Goal: Task Accomplishment & Management: Manage account settings

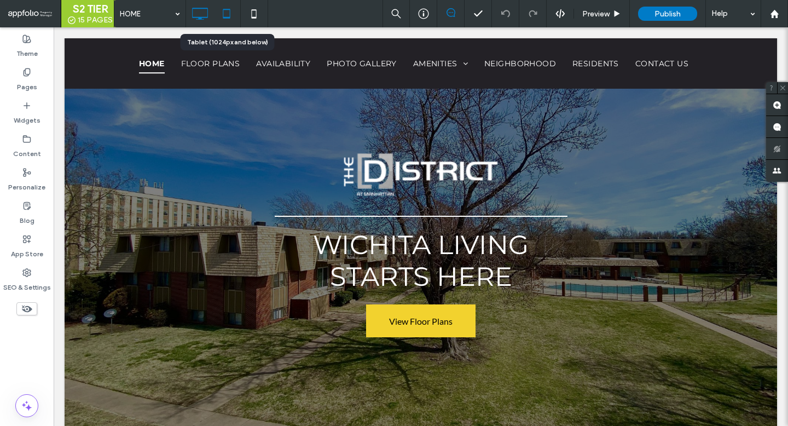
click at [225, 19] on icon at bounding box center [227, 14] width 22 height 22
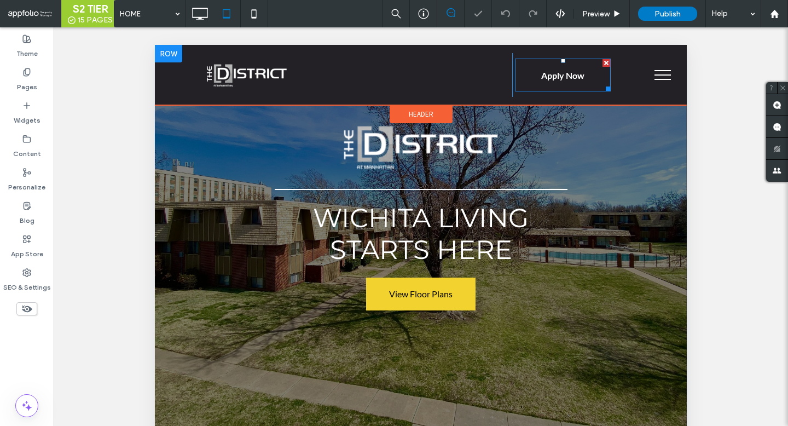
click at [541, 63] on span "Apply Now" at bounding box center [562, 75] width 43 height 28
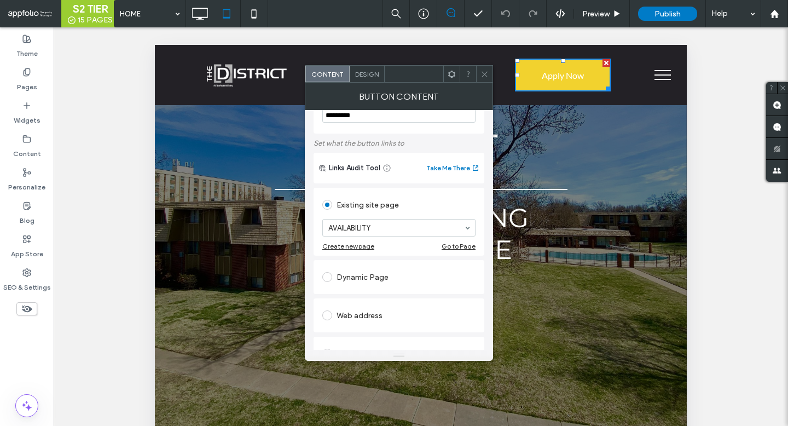
scroll to position [37, 0]
click at [367, 70] on span "Design" at bounding box center [367, 74] width 24 height 8
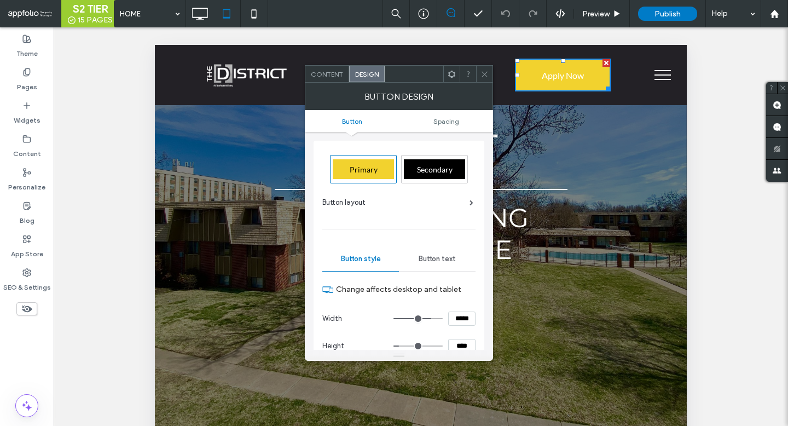
click at [367, 164] on div "Primary" at bounding box center [363, 169] width 61 height 20
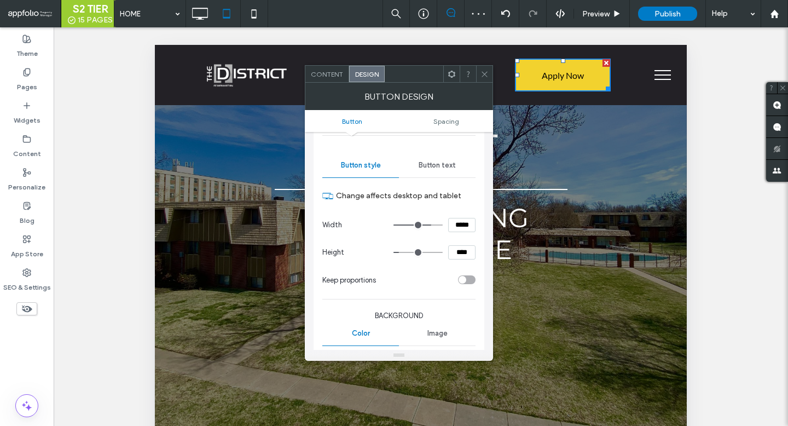
scroll to position [266, 0]
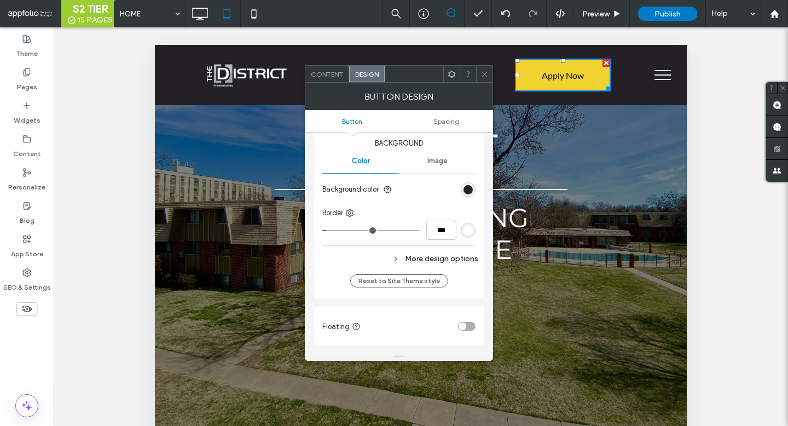
click at [440, 259] on div "More design options" at bounding box center [400, 258] width 156 height 15
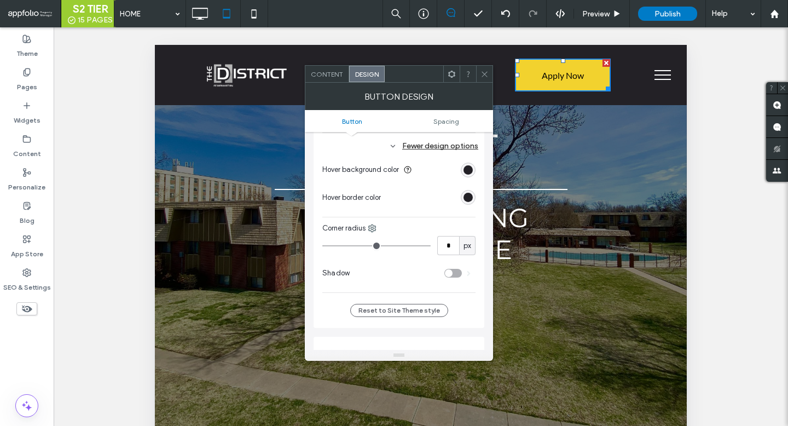
scroll to position [380, 0]
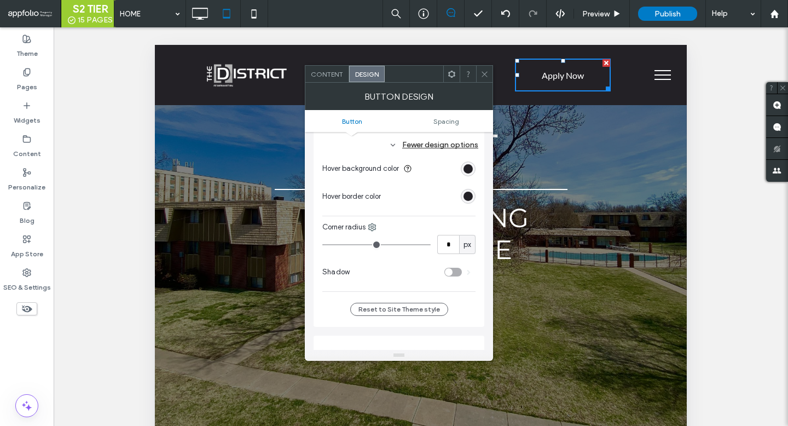
click at [464, 173] on div "rgb(35, 33, 38)" at bounding box center [468, 168] width 9 height 9
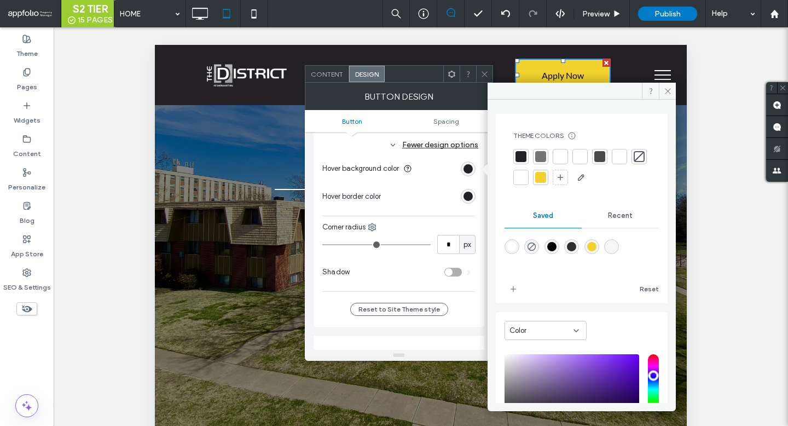
click at [546, 178] on div at bounding box center [540, 177] width 11 height 11
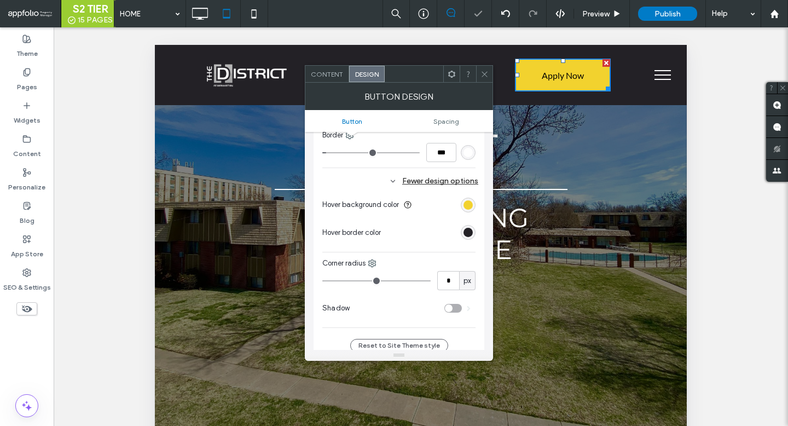
scroll to position [425, 0]
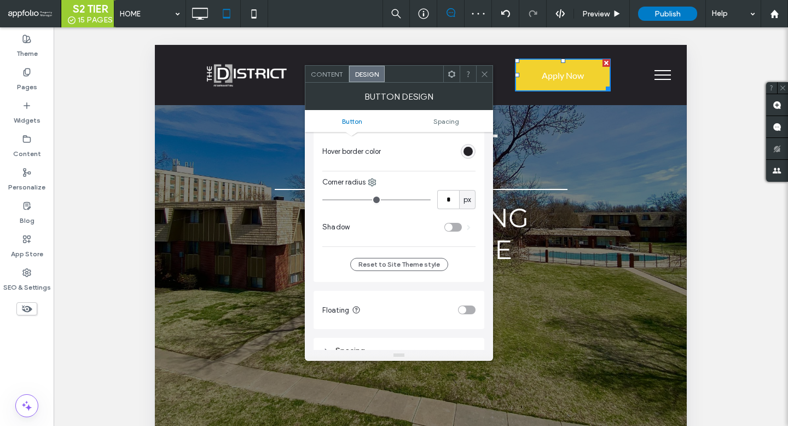
click at [466, 152] on div "rgb(35, 33, 38)" at bounding box center [468, 151] width 9 height 9
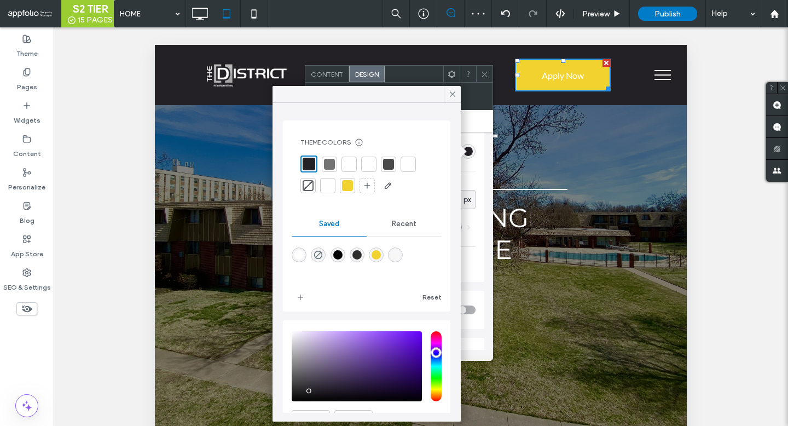
click at [340, 188] on div at bounding box center [347, 185] width 15 height 15
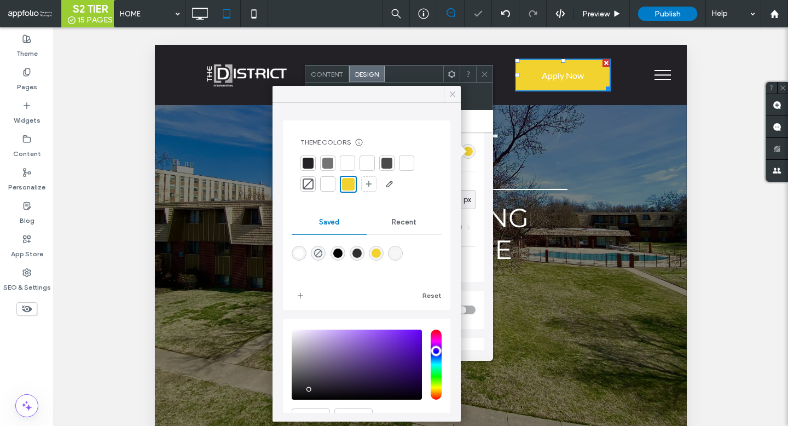
click at [455, 87] on span at bounding box center [453, 94] width 10 height 16
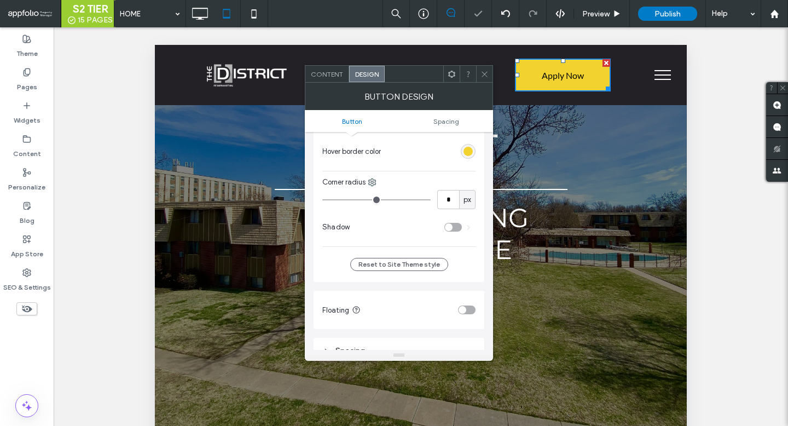
scroll to position [0, 0]
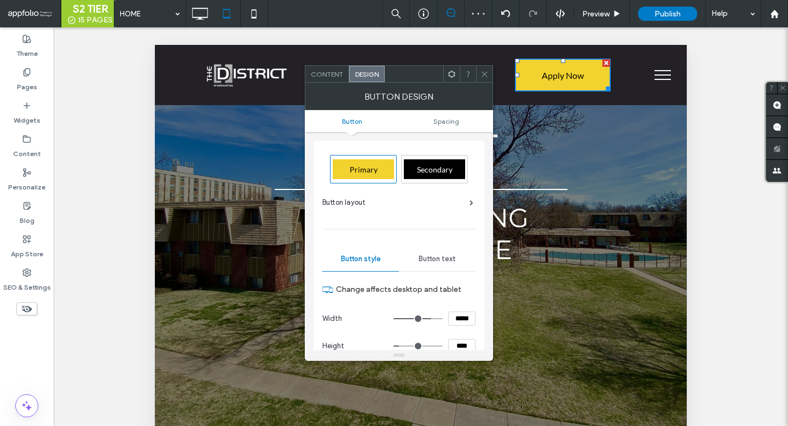
click at [433, 252] on div "Button text" at bounding box center [437, 259] width 77 height 24
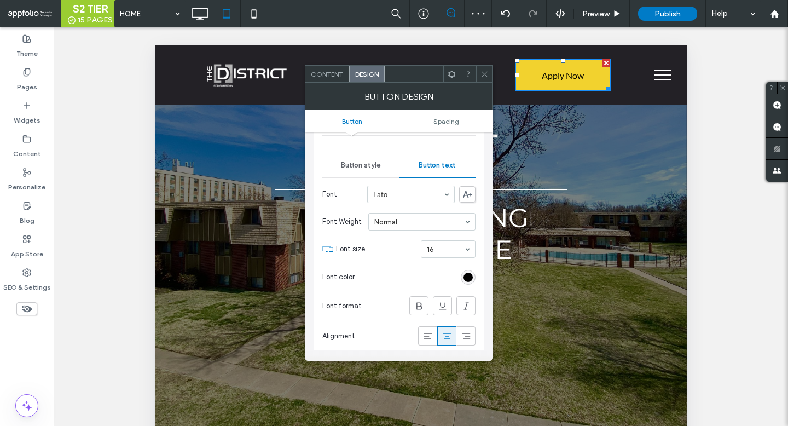
scroll to position [219, 0]
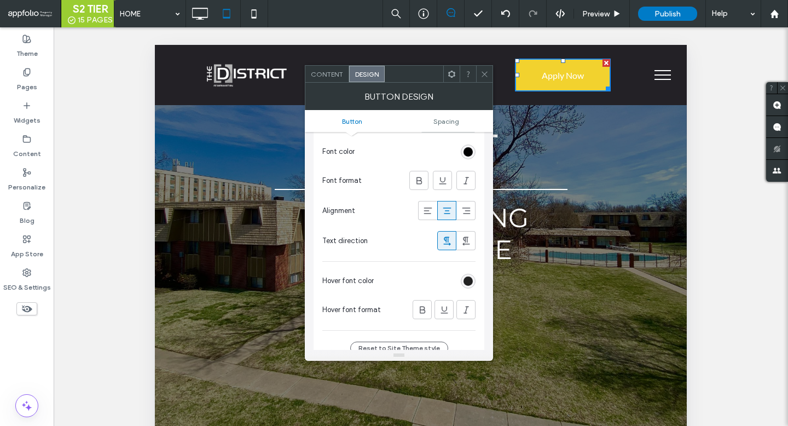
click at [465, 277] on div "rgb(0, 0, 0)" at bounding box center [468, 280] width 9 height 9
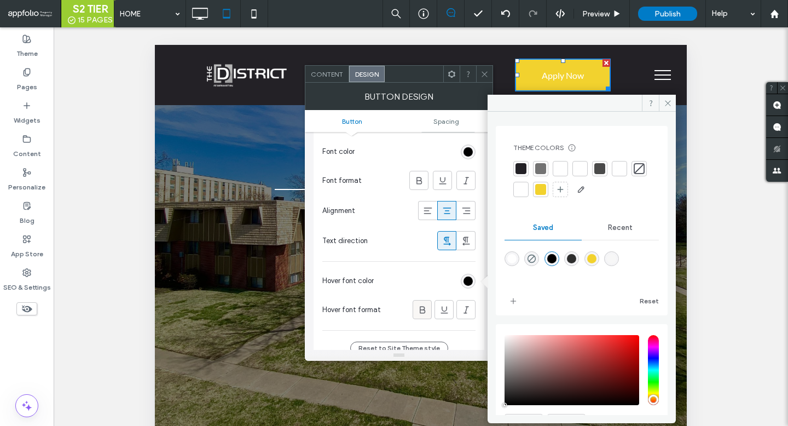
click at [418, 306] on icon at bounding box center [422, 309] width 11 height 11
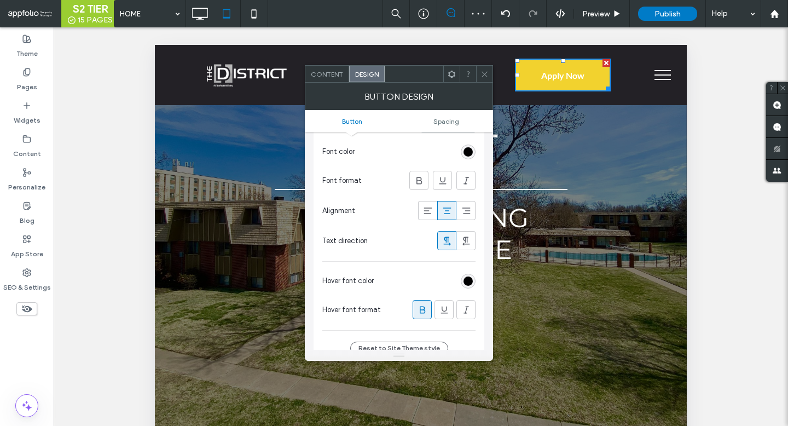
click at [467, 275] on div "rgb(0, 0, 0)" at bounding box center [468, 281] width 15 height 15
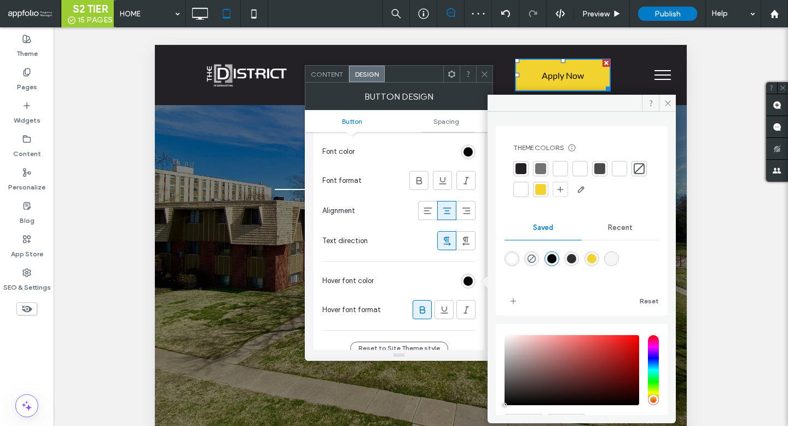
click at [557, 261] on div "rgba(0,0,0,1)" at bounding box center [551, 258] width 9 height 9
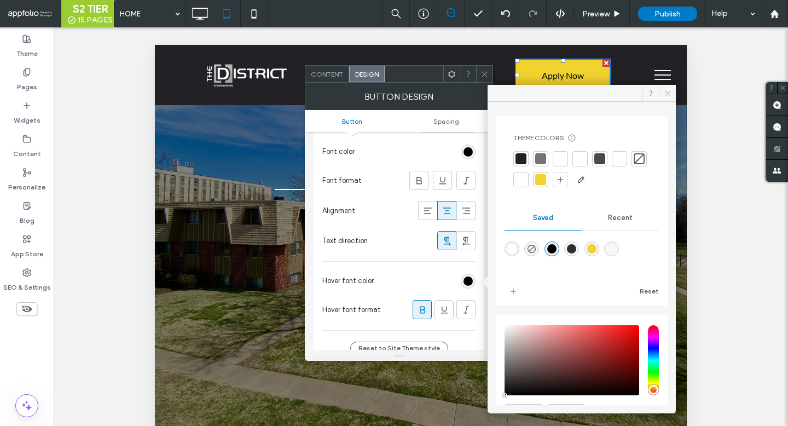
click at [665, 94] on icon at bounding box center [668, 93] width 8 height 8
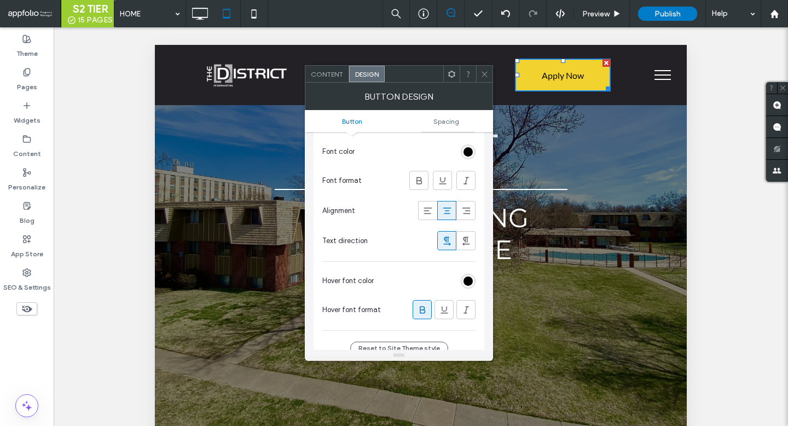
click at [485, 70] on icon at bounding box center [485, 74] width 8 height 8
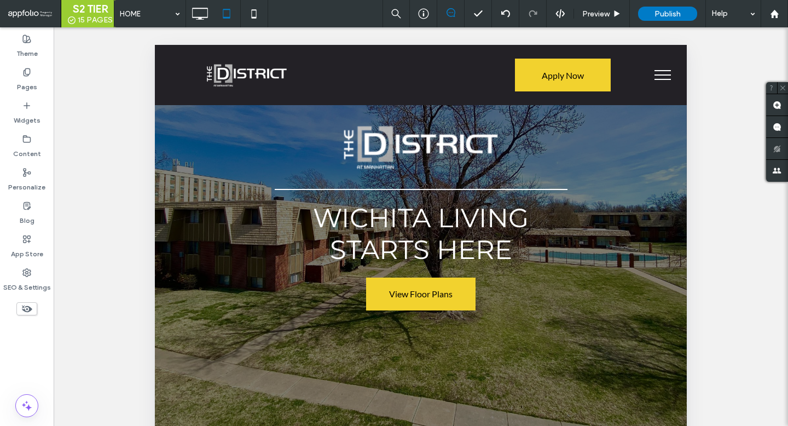
click at [668, 73] on button "menu" at bounding box center [663, 75] width 28 height 28
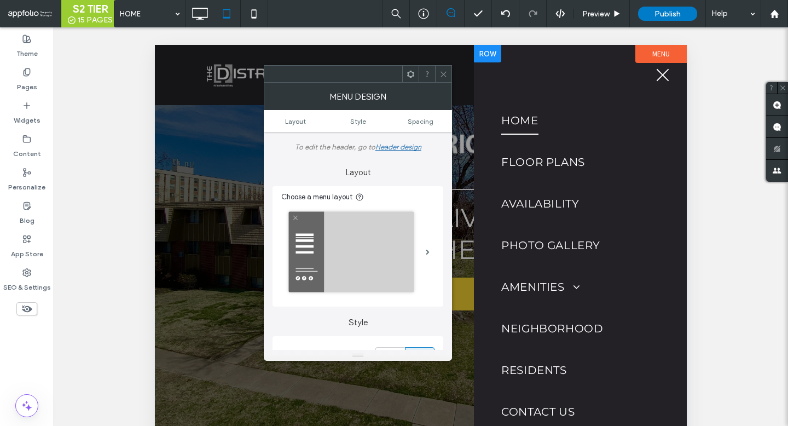
scroll to position [337, 0]
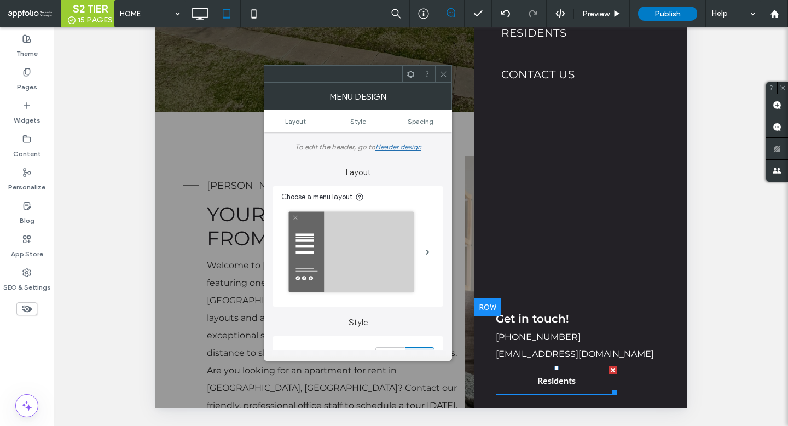
click at [565, 377] on span "Residents" at bounding box center [556, 380] width 38 height 10
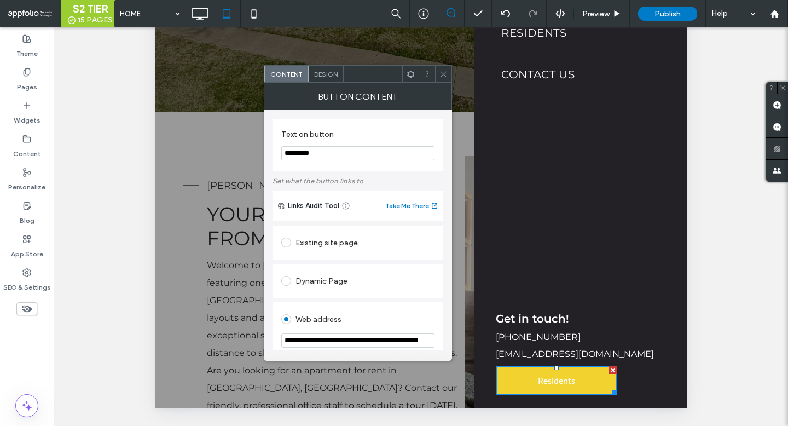
click at [327, 74] on span "Design" at bounding box center [326, 74] width 24 height 8
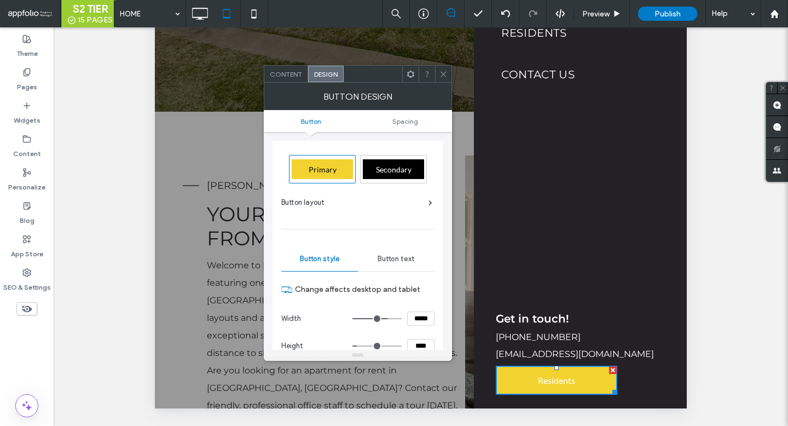
click at [333, 168] on span "Primary" at bounding box center [323, 169] width 28 height 9
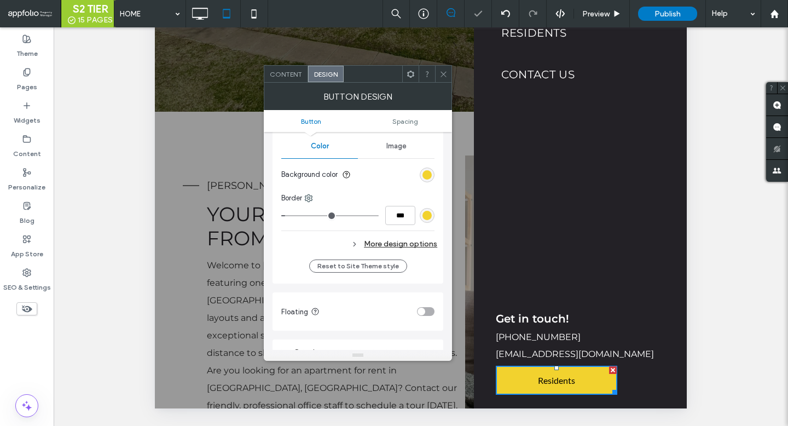
scroll to position [285, 0]
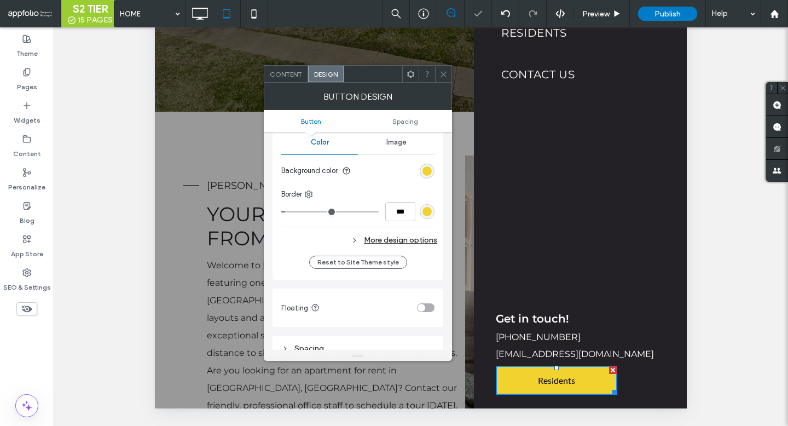
click at [375, 240] on div "More design options" at bounding box center [359, 240] width 156 height 15
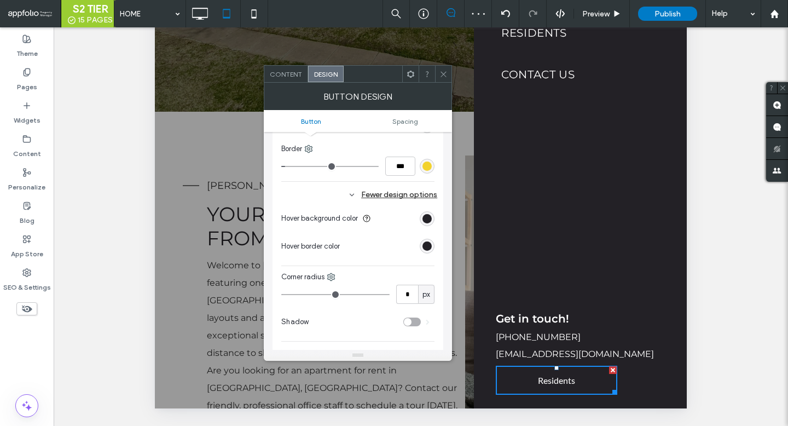
scroll to position [338, 0]
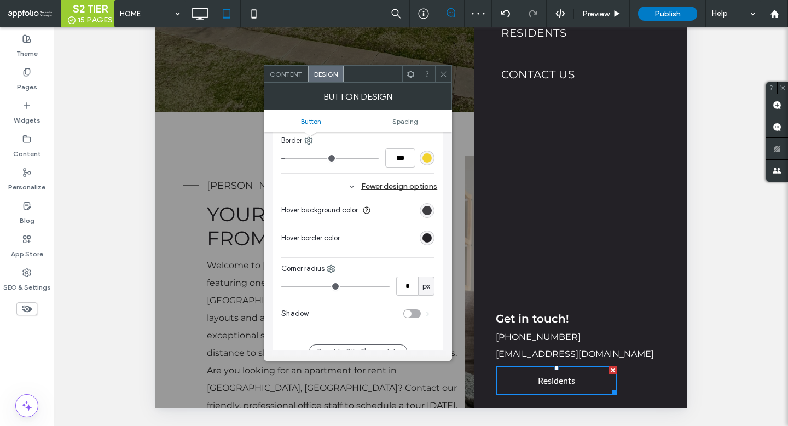
click at [424, 211] on div "rgb(35, 33, 38)" at bounding box center [426, 210] width 9 height 9
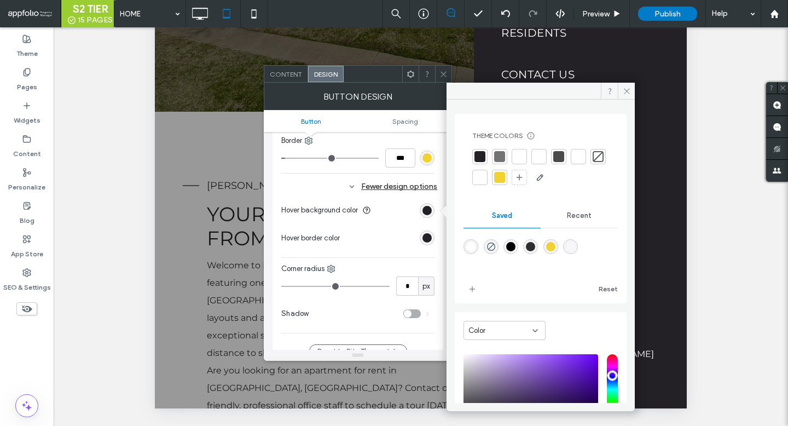
click at [505, 180] on div at bounding box center [499, 177] width 11 height 11
click at [429, 237] on div "rgb(35, 33, 38)" at bounding box center [426, 237] width 9 height 9
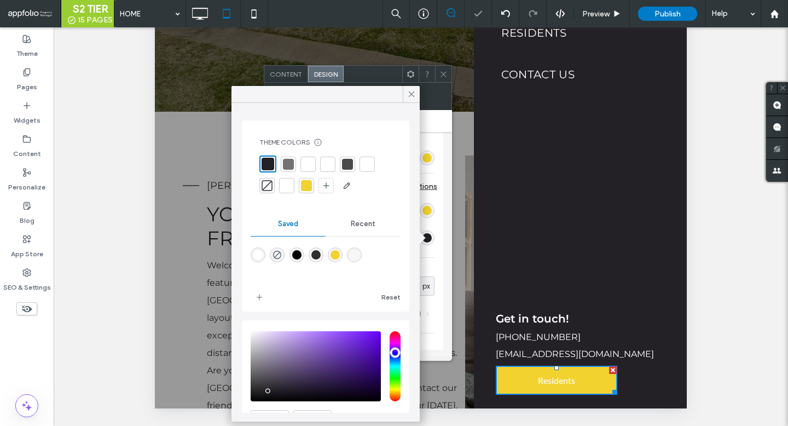
click at [307, 183] on div at bounding box center [306, 185] width 11 height 11
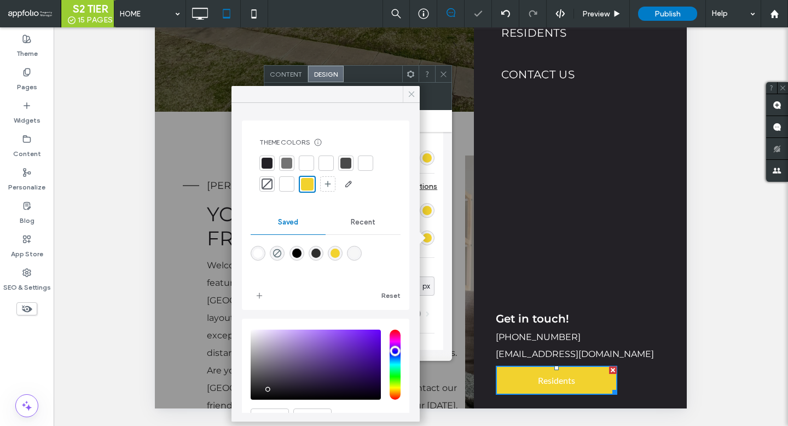
click at [408, 95] on icon at bounding box center [412, 94] width 10 height 10
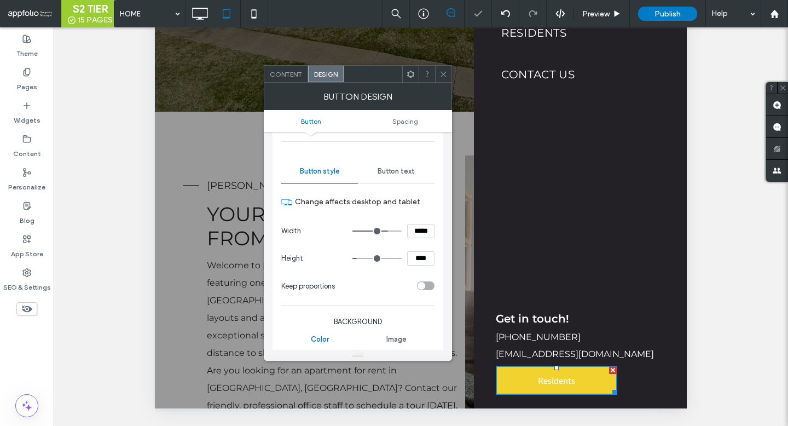
scroll to position [0, 0]
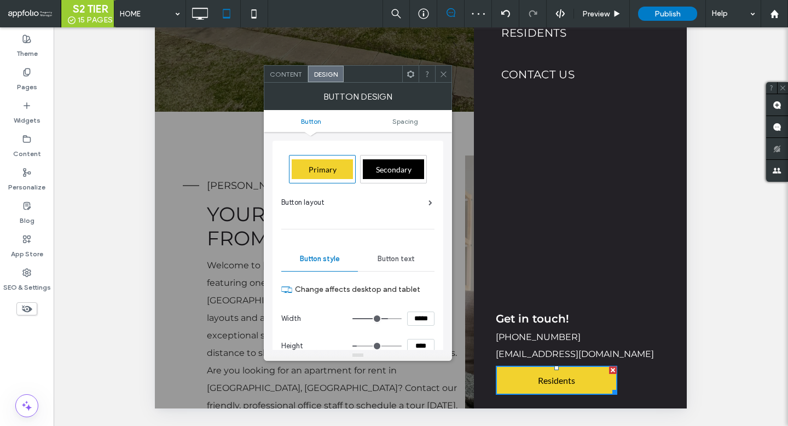
click at [404, 248] on div "Button text" at bounding box center [396, 259] width 77 height 24
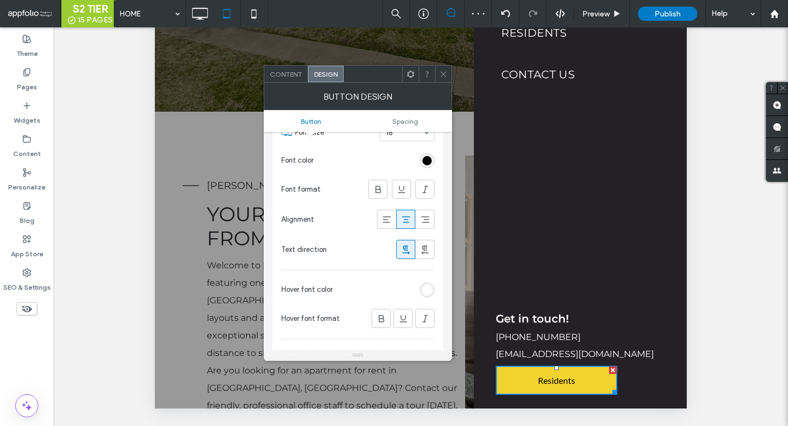
scroll to position [211, 0]
click at [430, 287] on div "rgb(255, 255, 255)" at bounding box center [426, 289] width 9 height 9
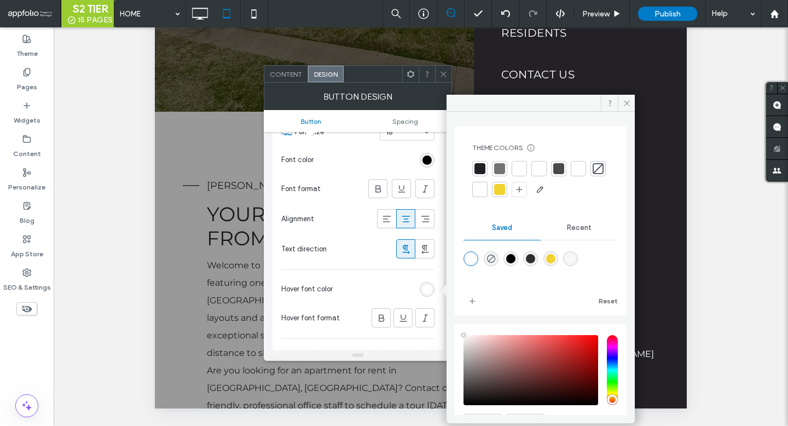
click at [515, 254] on div "rgba(0,0,0,1)" at bounding box center [510, 258] width 9 height 9
type input "*******"
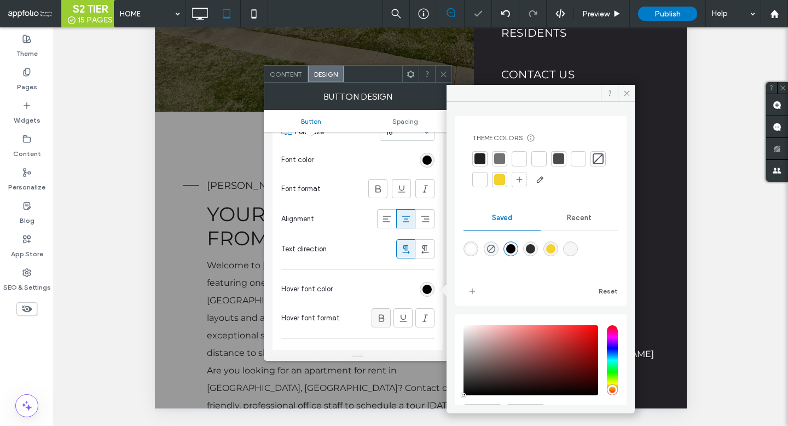
click at [376, 317] on icon at bounding box center [381, 317] width 11 height 11
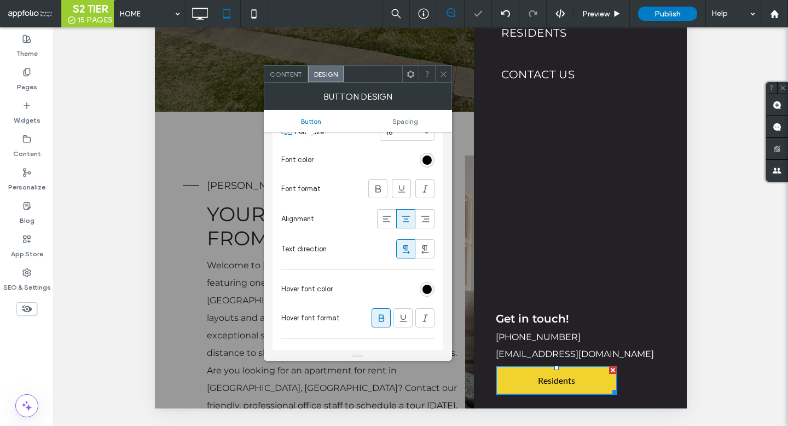
click at [439, 76] on icon at bounding box center [443, 74] width 8 height 8
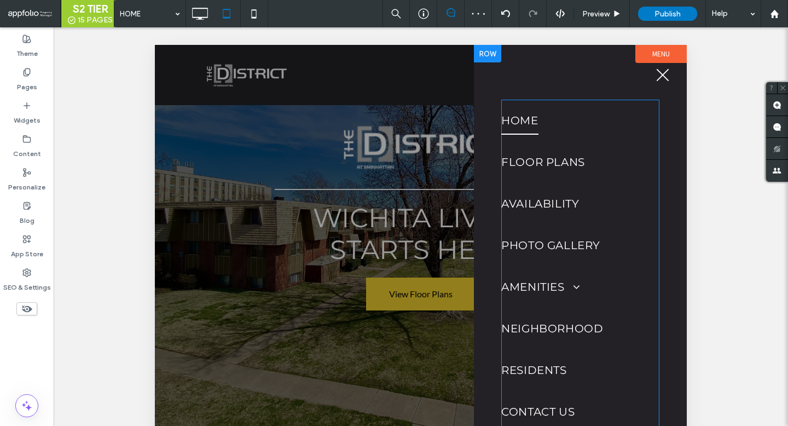
scroll to position [337, 0]
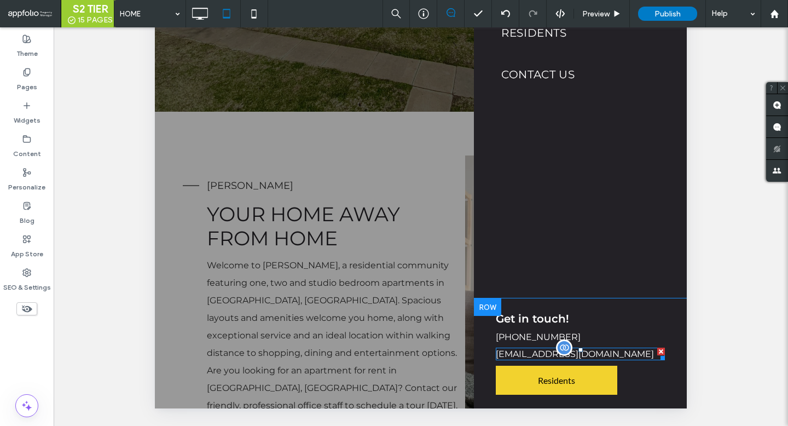
click at [572, 349] on p "[EMAIL_ADDRESS][DOMAIN_NAME]" at bounding box center [580, 354] width 169 height 10
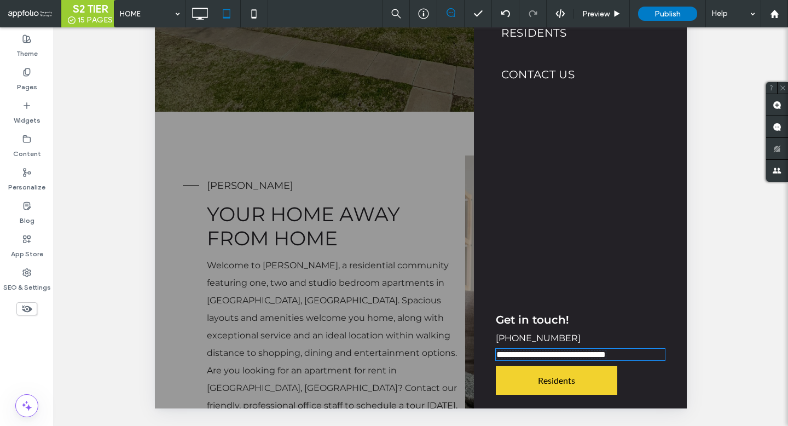
type input "**********"
type input "**"
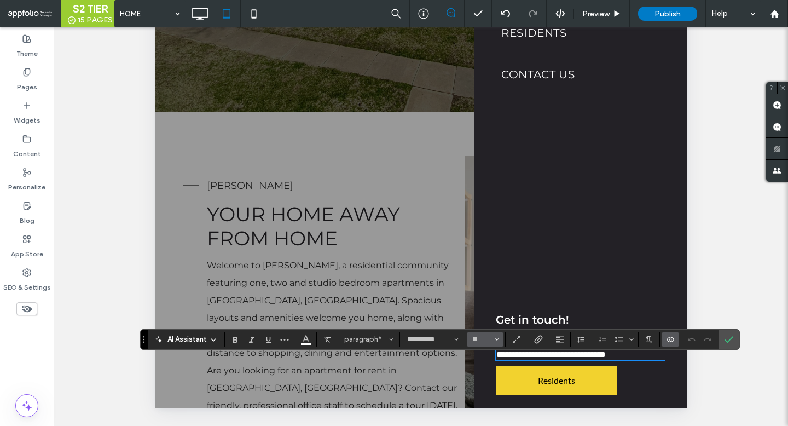
click at [479, 344] on button "**" at bounding box center [485, 339] width 36 height 15
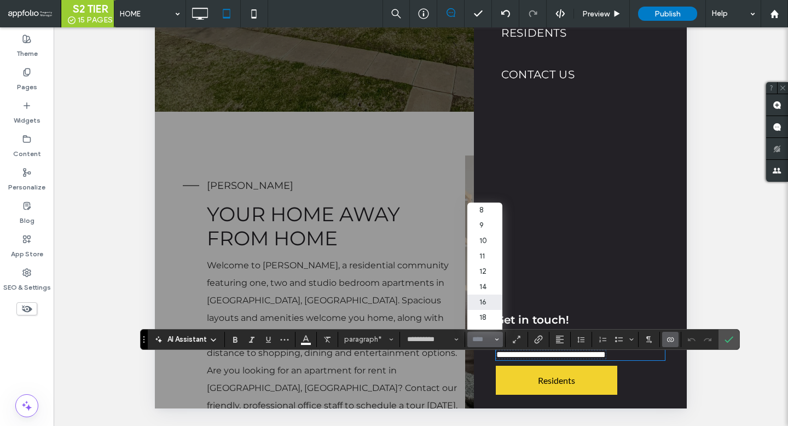
click at [484, 335] on input "Size-input" at bounding box center [481, 339] width 21 height 9
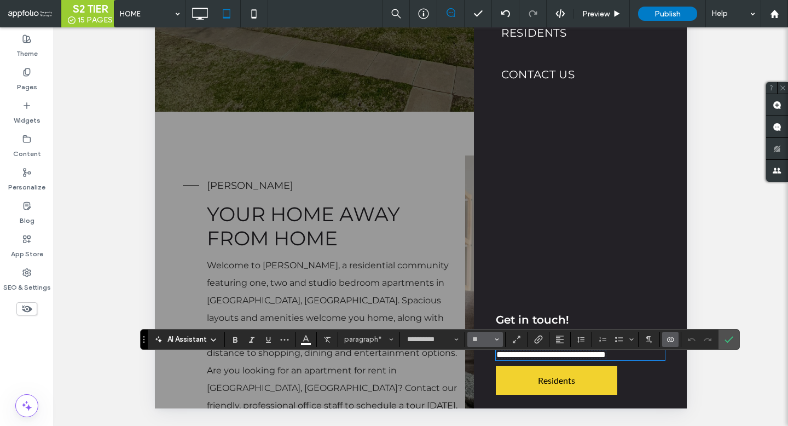
type input "**"
click at [730, 338] on icon "Confirm" at bounding box center [729, 339] width 9 height 9
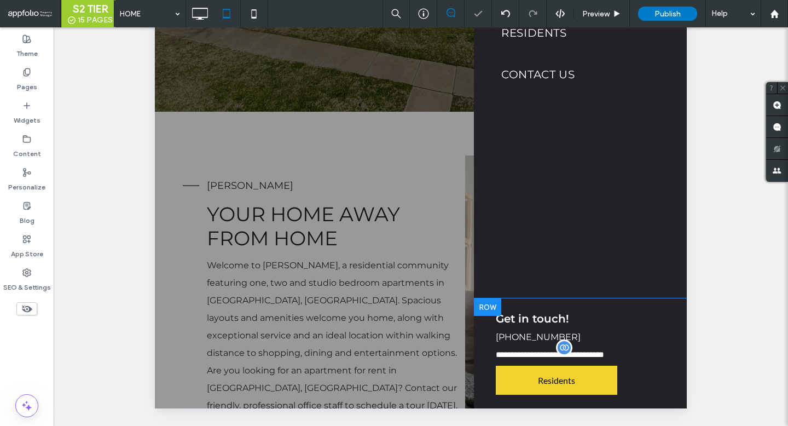
scroll to position [0, 0]
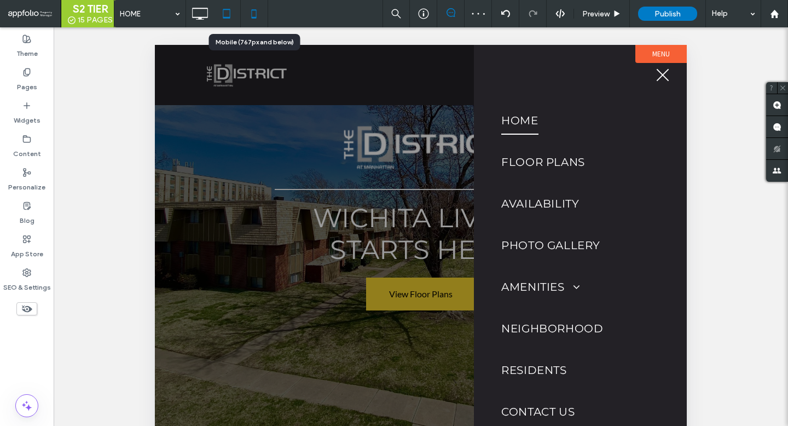
click at [253, 15] on icon at bounding box center [254, 14] width 22 height 22
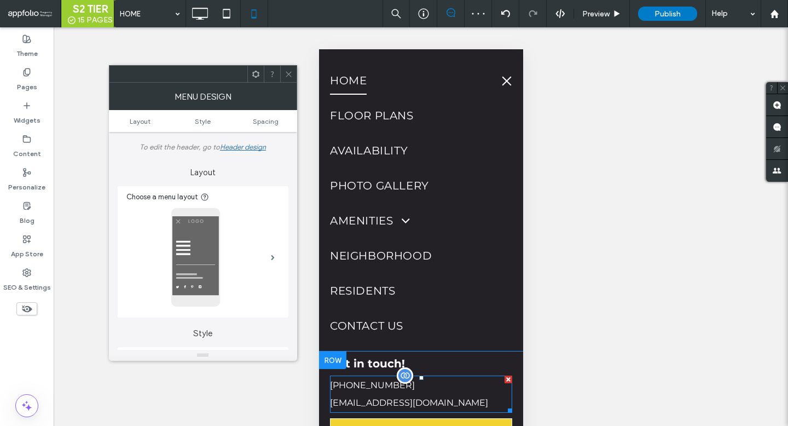
scroll to position [27, 0]
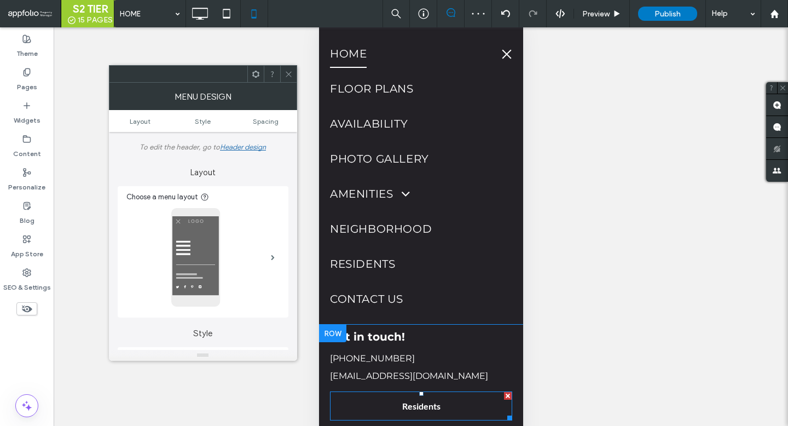
click at [395, 410] on link "Residents" at bounding box center [420, 405] width 182 height 29
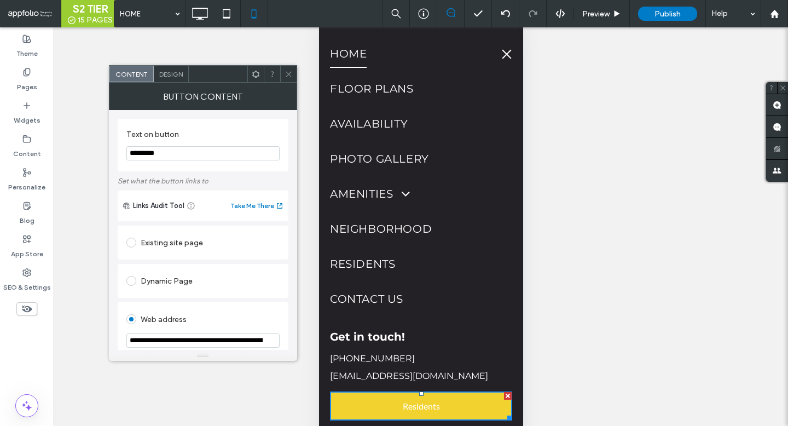
click at [170, 73] on span "Design" at bounding box center [171, 74] width 24 height 8
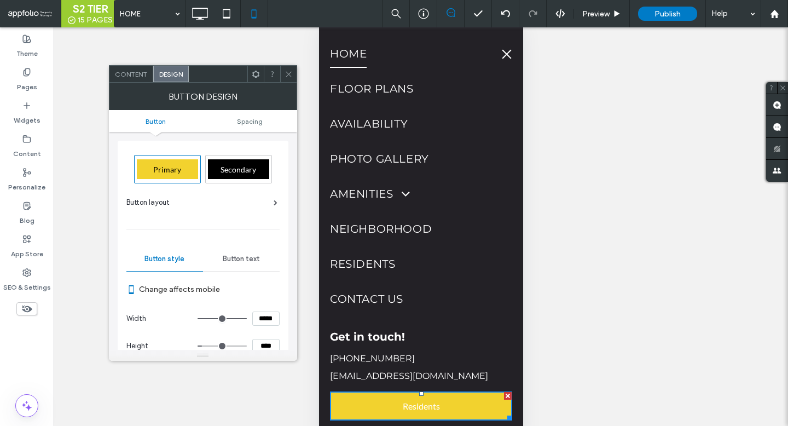
scroll to position [0, 0]
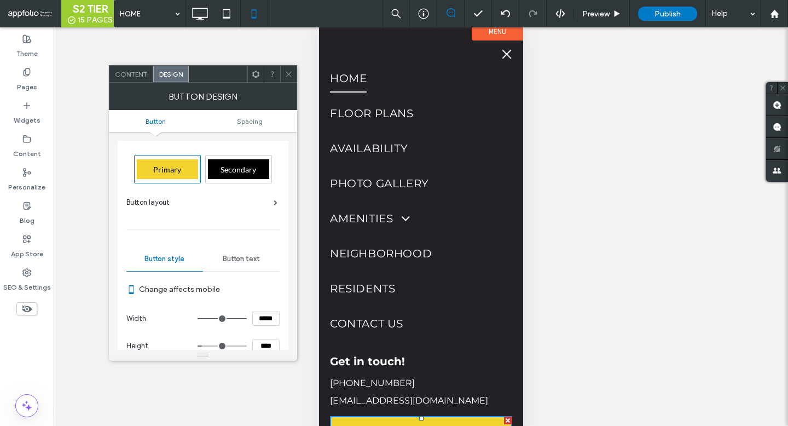
click at [177, 160] on div "Primary" at bounding box center [167, 169] width 61 height 20
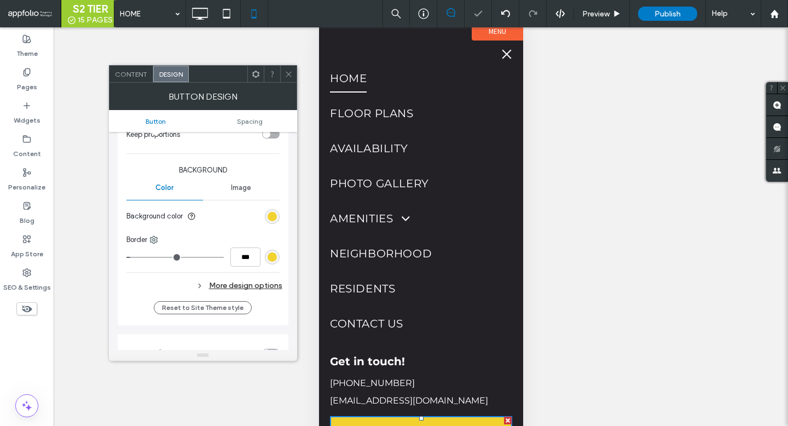
scroll to position [358, 0]
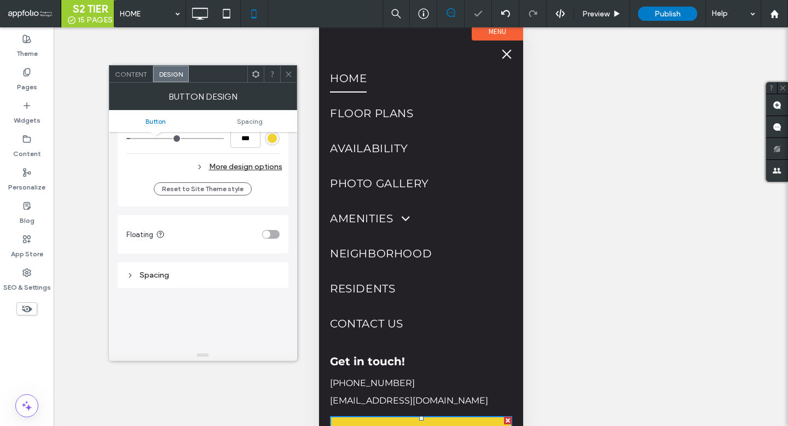
click at [234, 167] on div "More design options" at bounding box center [204, 166] width 156 height 15
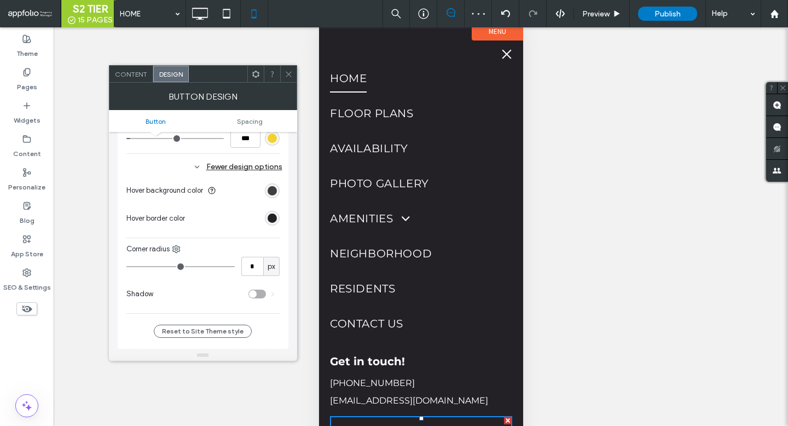
click at [269, 190] on div "rgb(35, 33, 38)" at bounding box center [272, 190] width 9 height 9
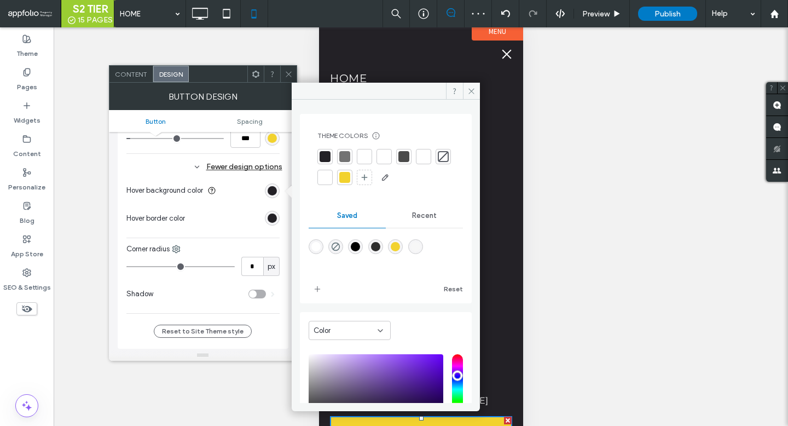
click at [350, 178] on div at bounding box center [344, 177] width 11 height 11
click at [270, 215] on div "rgb(35, 33, 38)" at bounding box center [272, 217] width 9 height 9
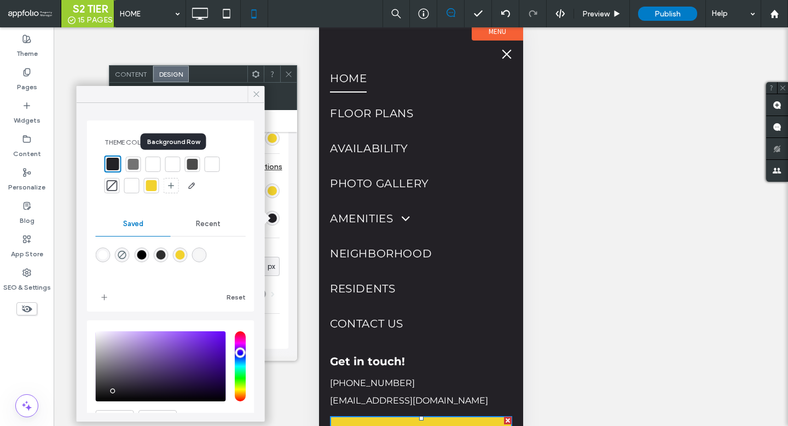
click at [154, 182] on div at bounding box center [151, 185] width 11 height 11
click at [153, 187] on div at bounding box center [151, 185] width 11 height 11
click at [148, 187] on div at bounding box center [151, 185] width 11 height 11
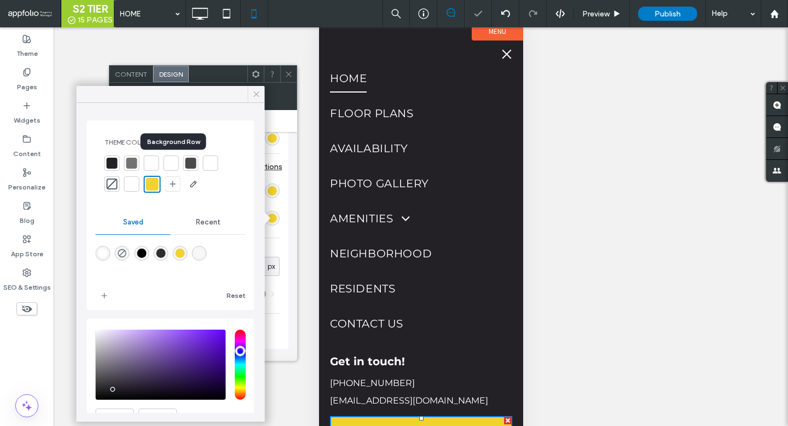
click at [254, 93] on icon at bounding box center [257, 94] width 10 height 10
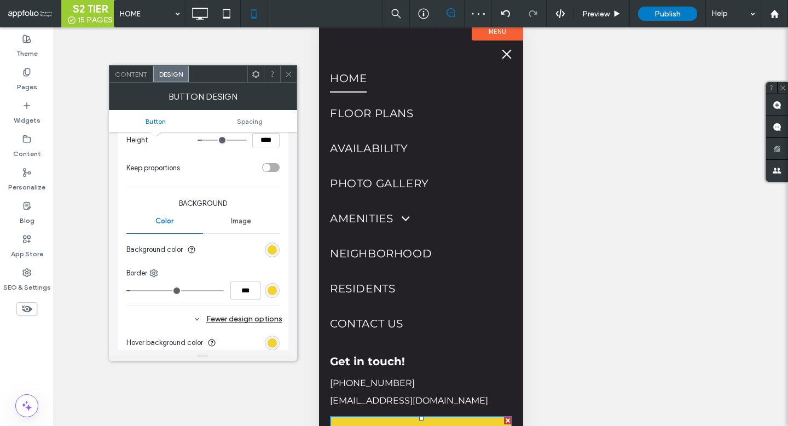
scroll to position [0, 0]
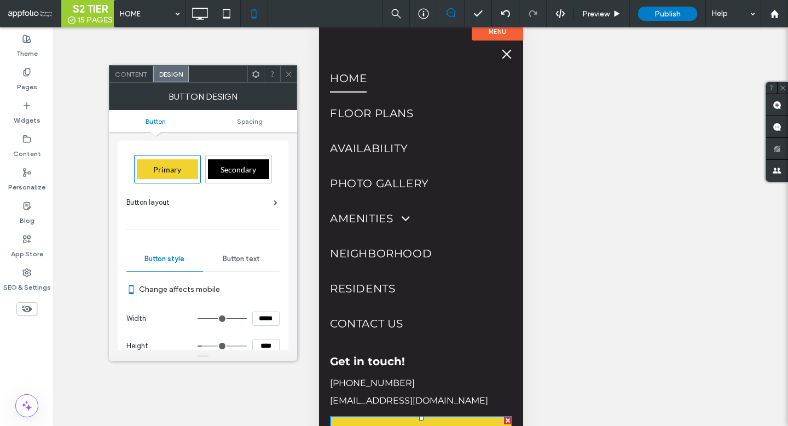
click at [249, 259] on span "Button text" at bounding box center [241, 258] width 37 height 9
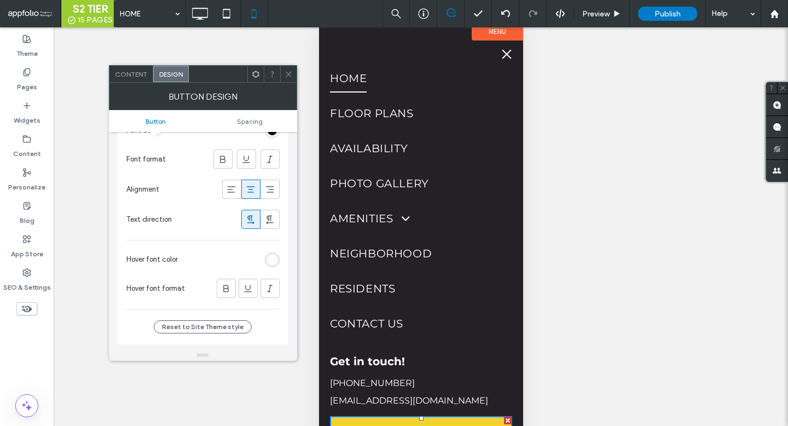
scroll to position [253, 0]
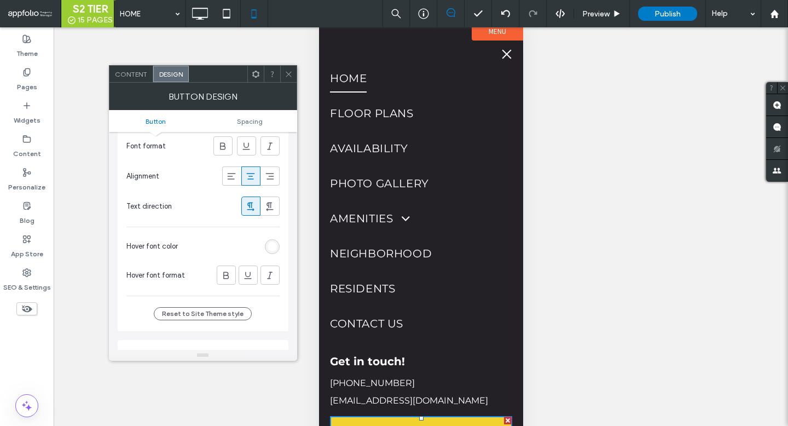
click at [274, 244] on div "rgb(255, 255, 255)" at bounding box center [272, 246] width 9 height 9
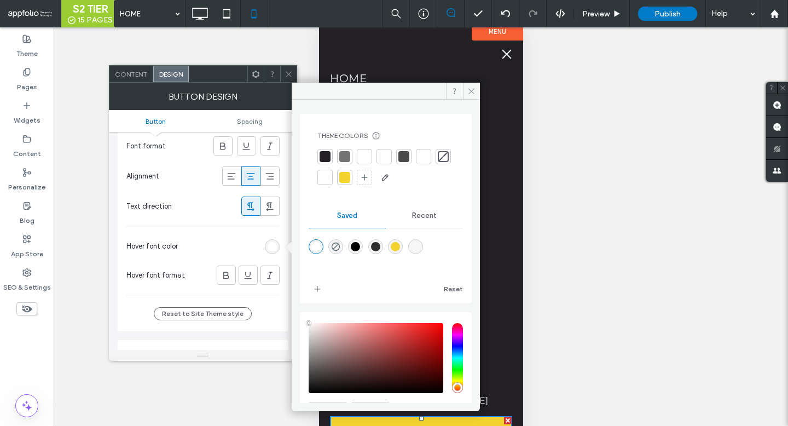
click at [360, 246] on div "rgba(0,0,0,1)" at bounding box center [355, 246] width 9 height 9
type input "*******"
click at [225, 273] on icon at bounding box center [226, 275] width 11 height 11
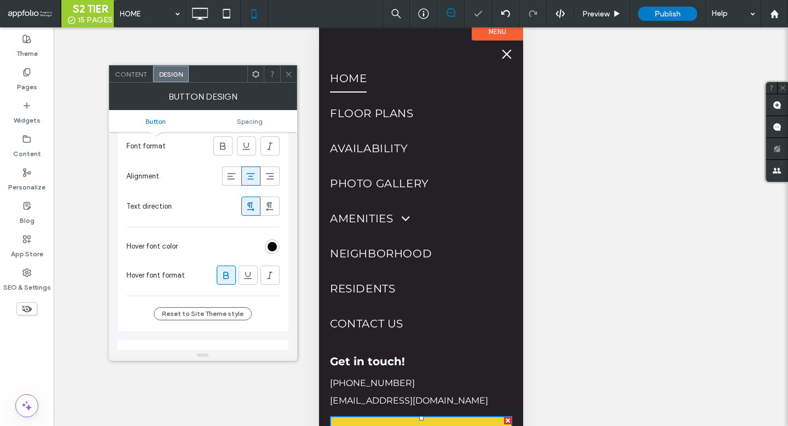
click at [288, 76] on icon at bounding box center [289, 74] width 8 height 8
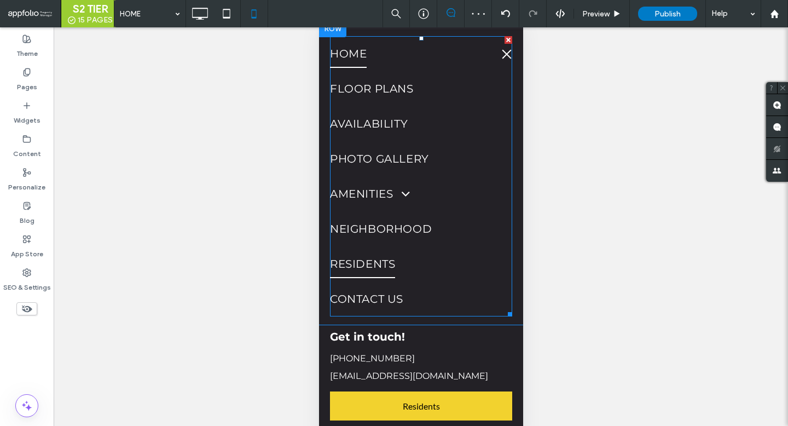
scroll to position [0, 0]
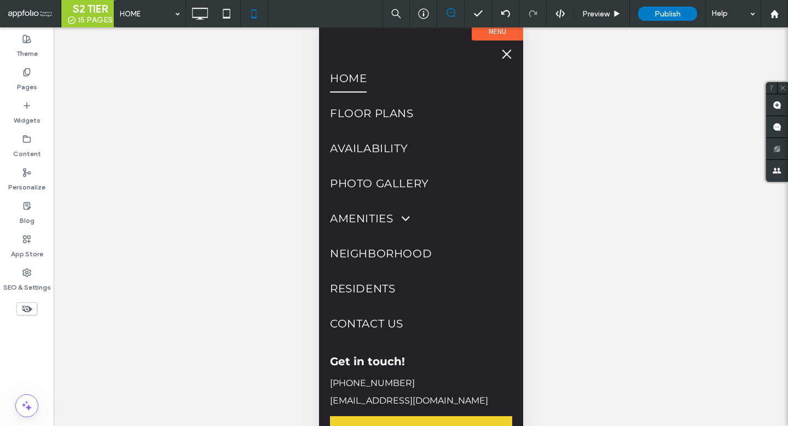
click at [499, 51] on button "menu" at bounding box center [506, 54] width 22 height 22
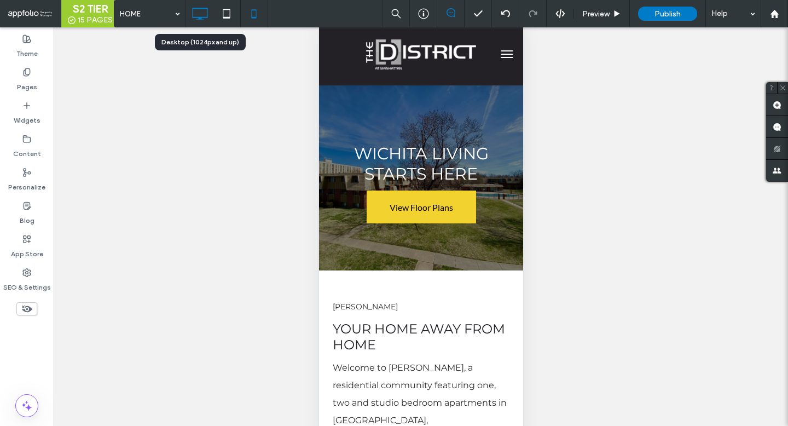
click at [202, 15] on icon at bounding box center [200, 14] width 22 height 22
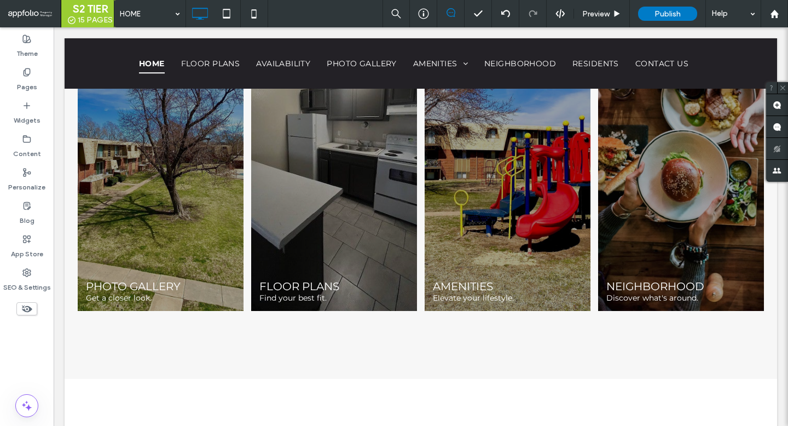
scroll to position [838, 0]
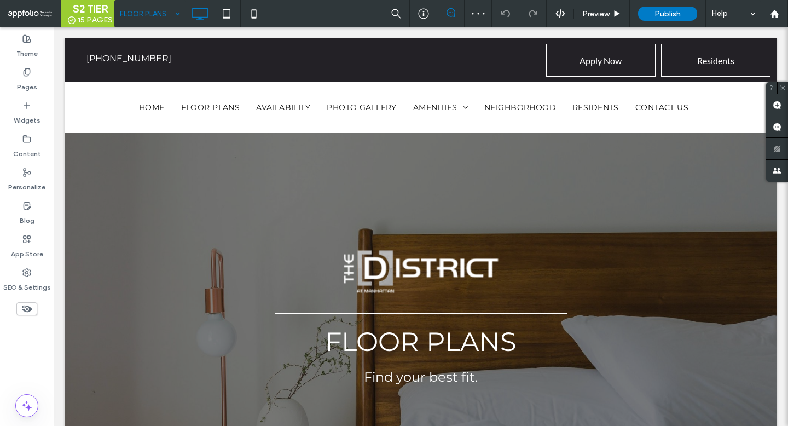
click at [164, 16] on input at bounding box center [147, 13] width 55 height 27
click at [154, 14] on input at bounding box center [147, 13] width 55 height 27
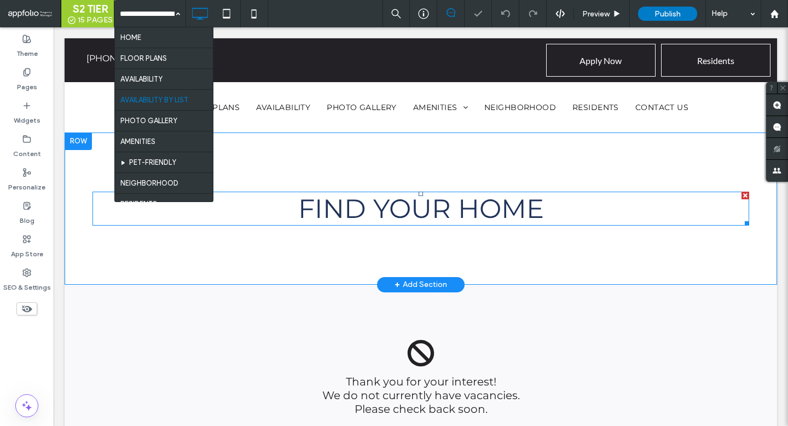
click at [379, 219] on span "FIND YOUR HOME" at bounding box center [421, 209] width 246 height 32
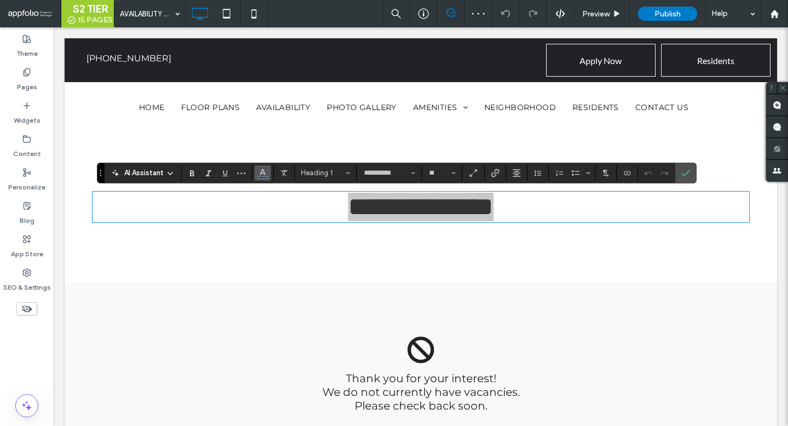
click at [262, 172] on use "Color" at bounding box center [262, 172] width 6 height 6
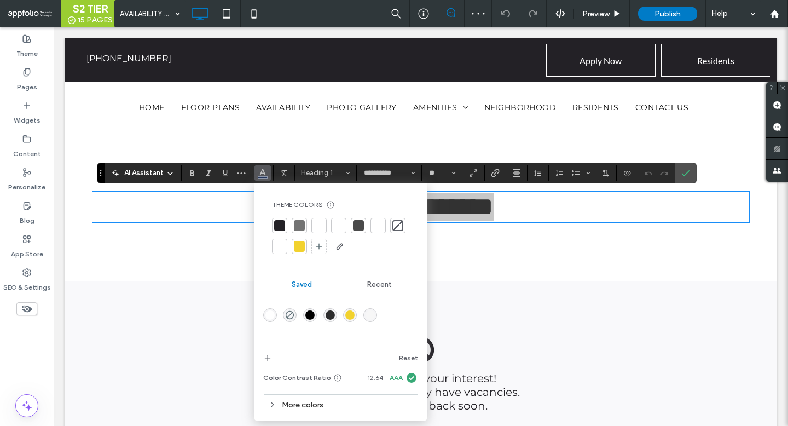
click at [280, 225] on div at bounding box center [279, 225] width 11 height 11
click at [681, 171] on label "Confirm" at bounding box center [686, 173] width 16 height 20
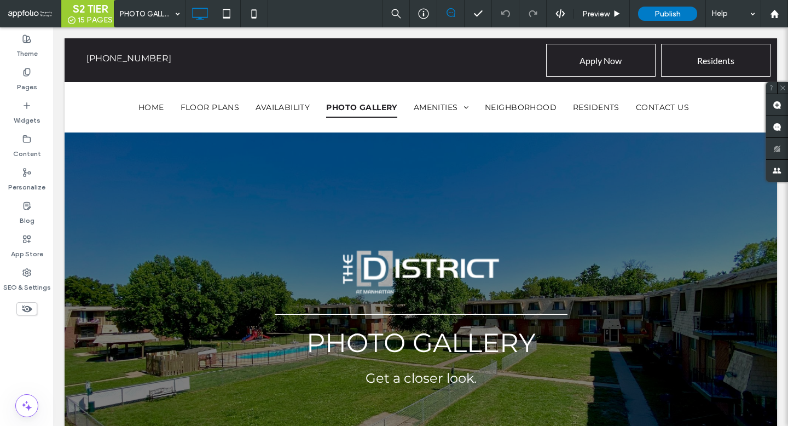
click at [27, 354] on div "Theme Pages Widgets Content Personalize Blog App Store SEO & Settings" at bounding box center [27, 226] width 54 height 398
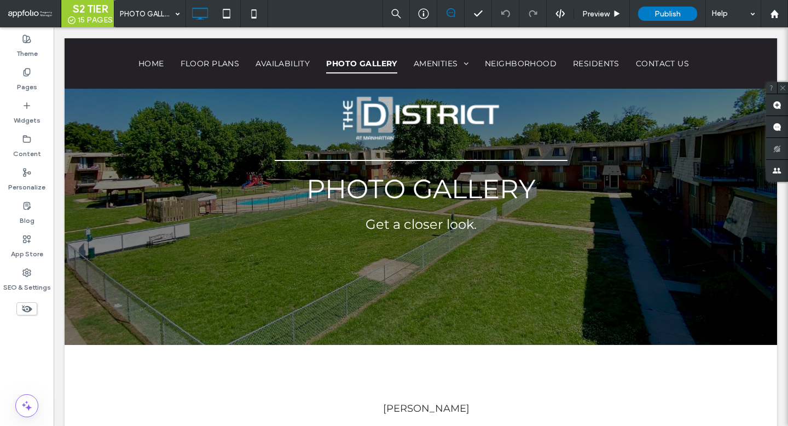
scroll to position [59, 0]
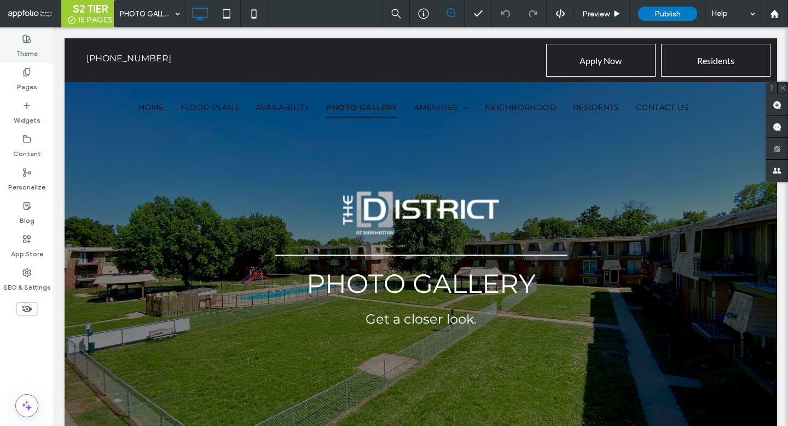
click at [26, 42] on use at bounding box center [27, 39] width 8 height 8
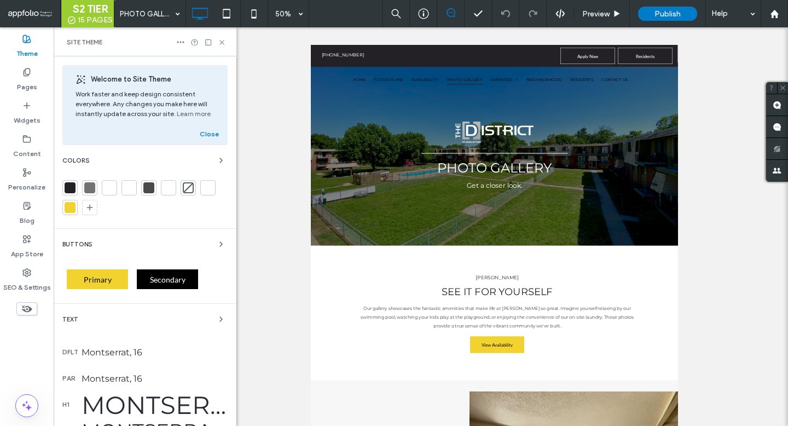
click at [68, 185] on div at bounding box center [70, 187] width 11 height 11
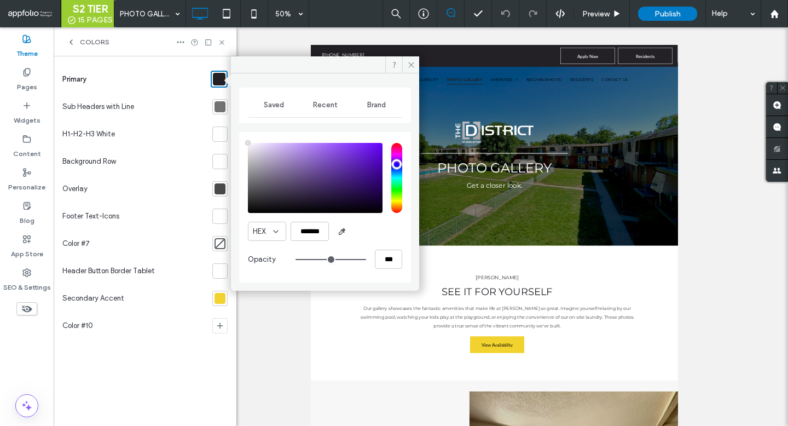
type input "****"
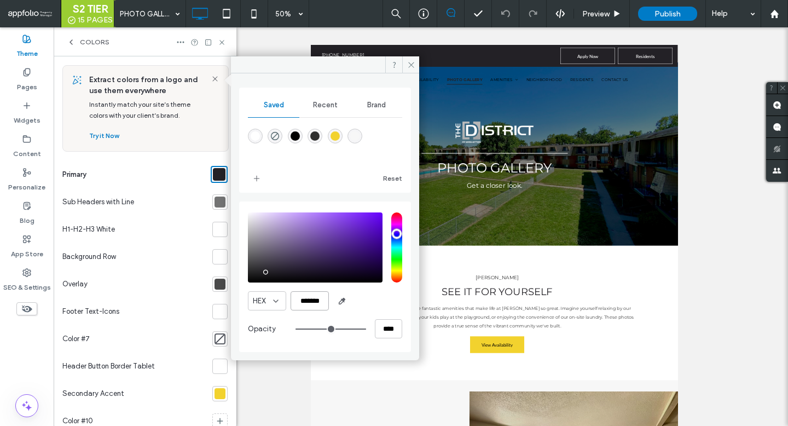
drag, startPoint x: 251, startPoint y: 296, endPoint x: 242, endPoint y: 296, distance: 8.8
click at [246, 296] on div "HEX ******* Opacity ****" at bounding box center [325, 276] width 172 height 151
drag, startPoint x: 210, startPoint y: 393, endPoint x: 221, endPoint y: 383, distance: 14.7
click at [215, 393] on div at bounding box center [220, 393] width 11 height 11
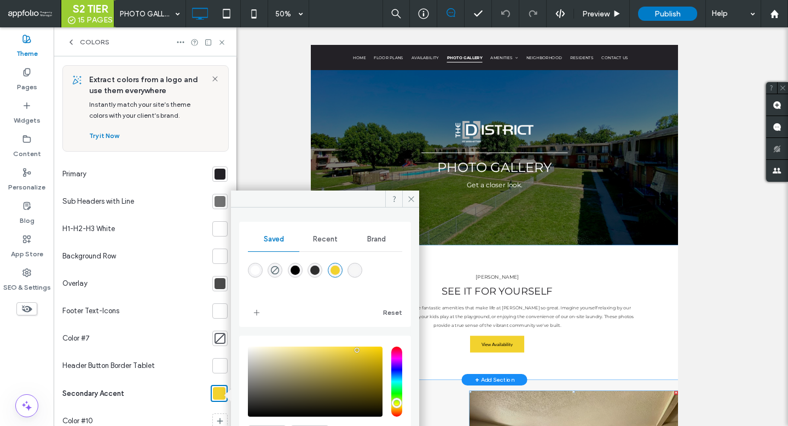
scroll to position [601, 0]
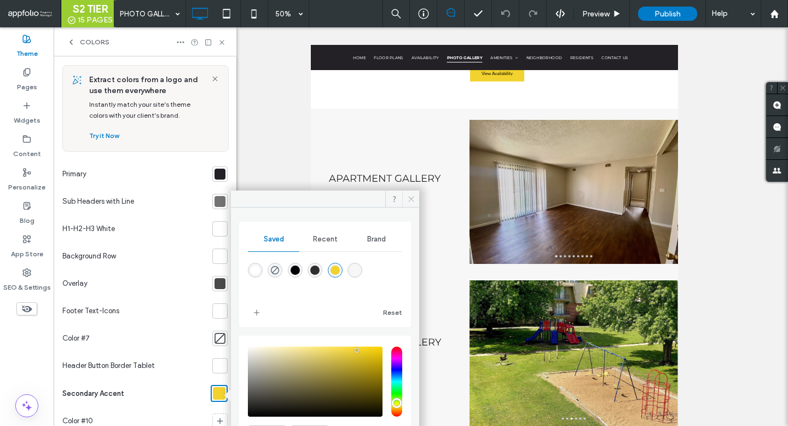
click at [409, 199] on icon at bounding box center [411, 199] width 8 height 8
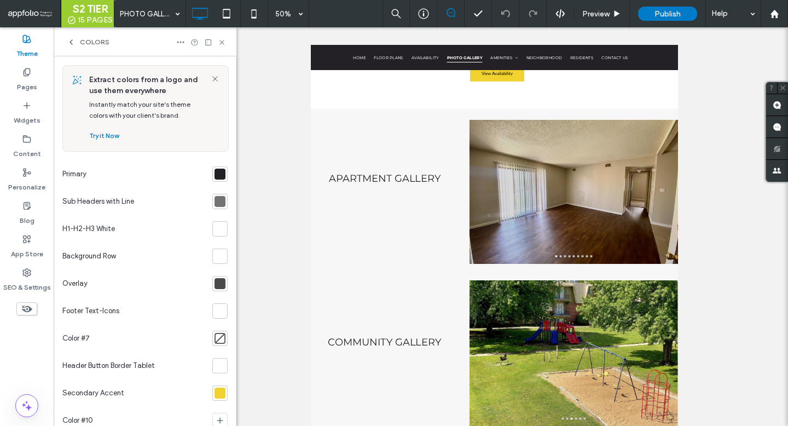
scroll to position [31, 0]
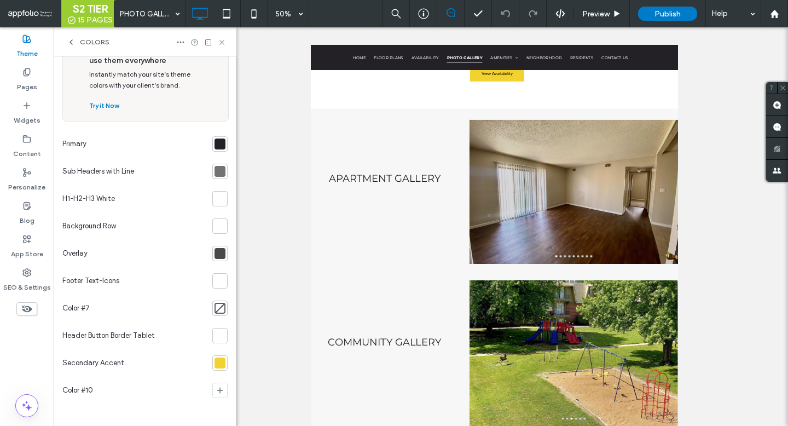
click at [215, 366] on div at bounding box center [220, 362] width 11 height 11
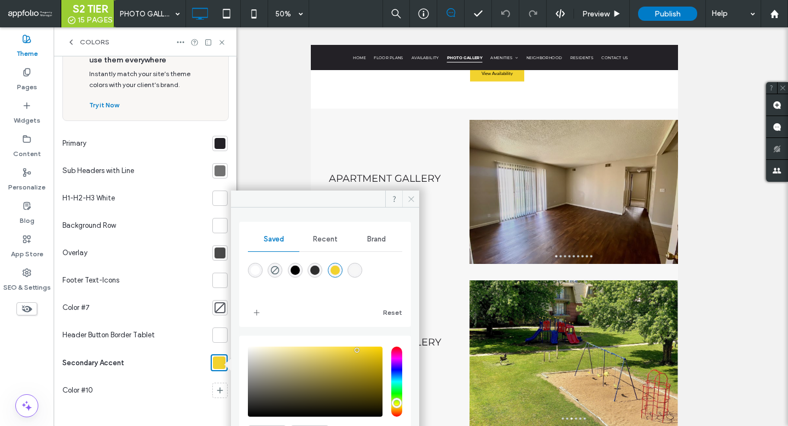
click at [410, 196] on icon at bounding box center [411, 199] width 8 height 8
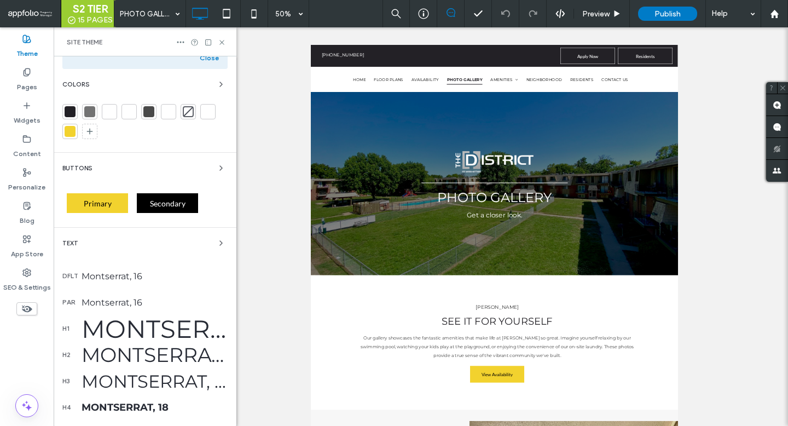
scroll to position [77, 0]
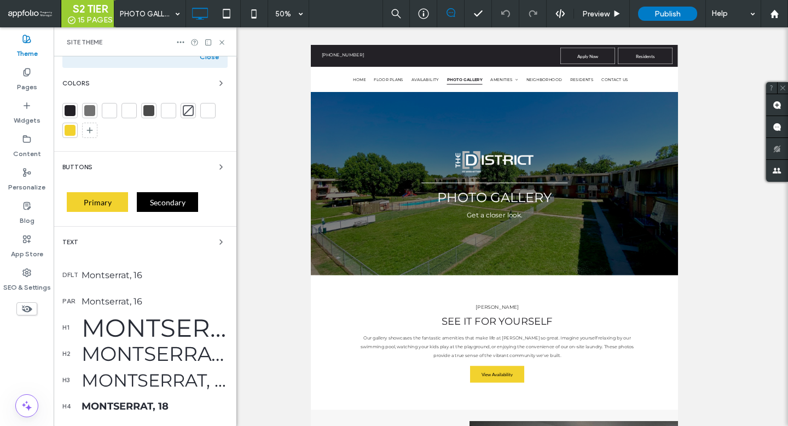
click at [69, 134] on div at bounding box center [70, 130] width 11 height 11
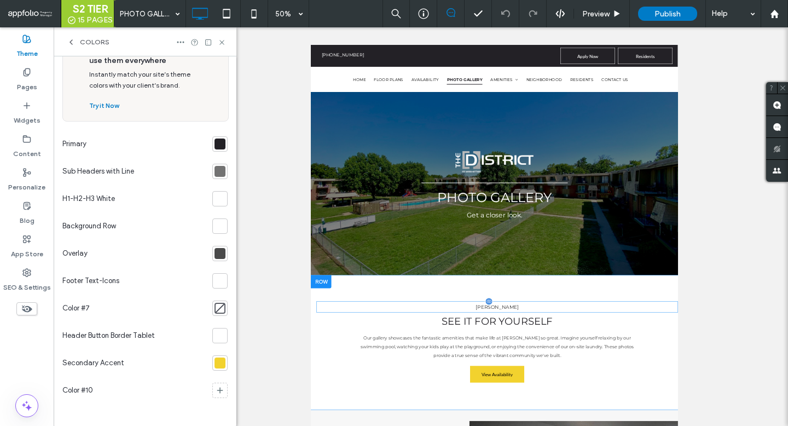
scroll to position [31, 0]
click at [215, 358] on div at bounding box center [220, 362] width 11 height 11
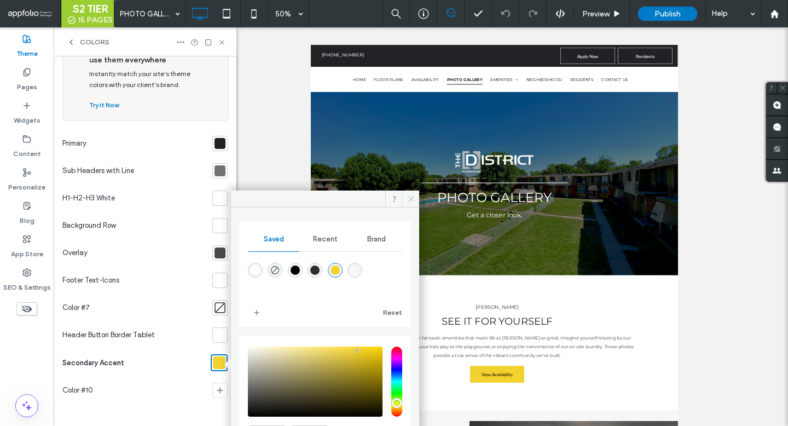
click at [412, 195] on icon at bounding box center [411, 199] width 8 height 8
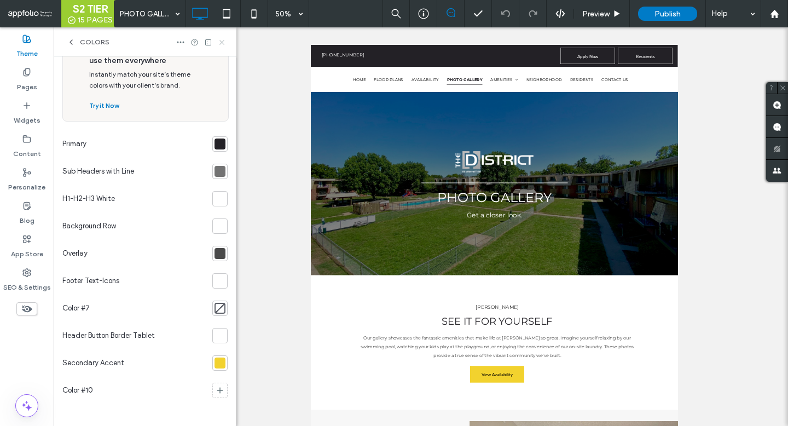
drag, startPoint x: 221, startPoint y: 40, endPoint x: 231, endPoint y: 151, distance: 111.0
click at [221, 40] on icon at bounding box center [222, 42] width 8 height 8
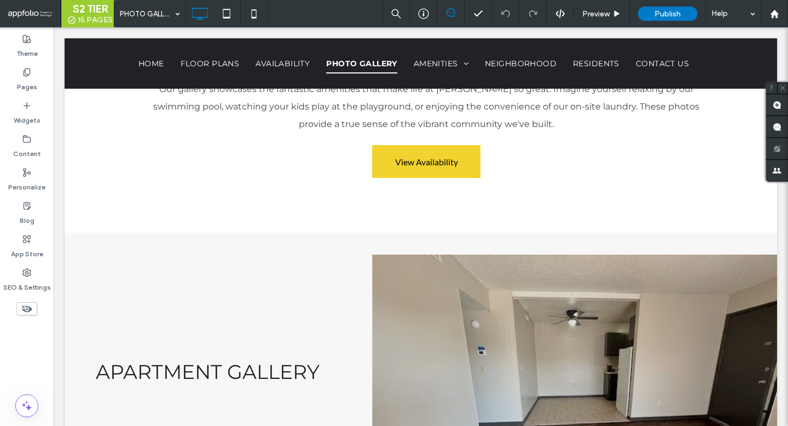
scroll to position [539, 0]
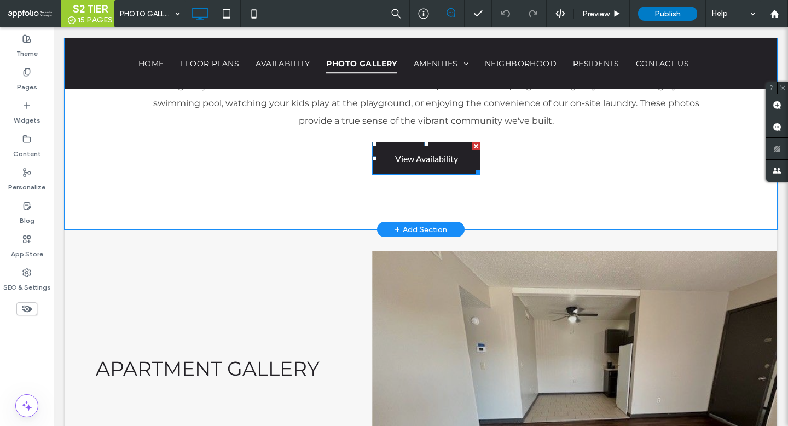
click at [385, 156] on link "View Availability" at bounding box center [426, 158] width 108 height 33
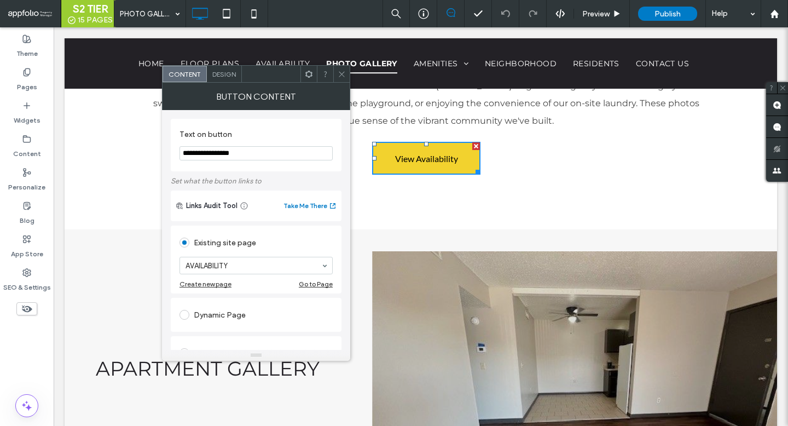
click at [222, 76] on span "Design" at bounding box center [224, 74] width 24 height 8
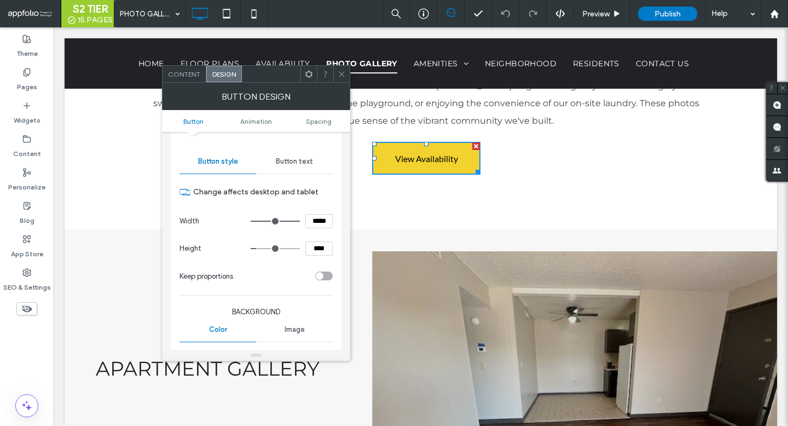
scroll to position [148, 0]
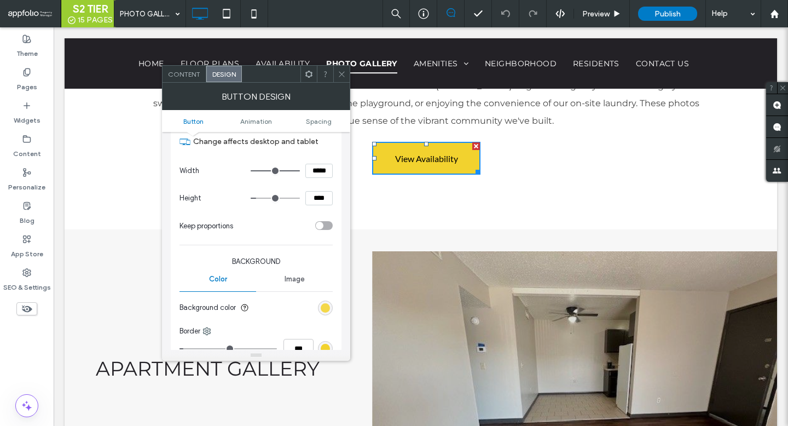
click at [321, 309] on div "rgb(242, 210, 46)" at bounding box center [325, 307] width 9 height 9
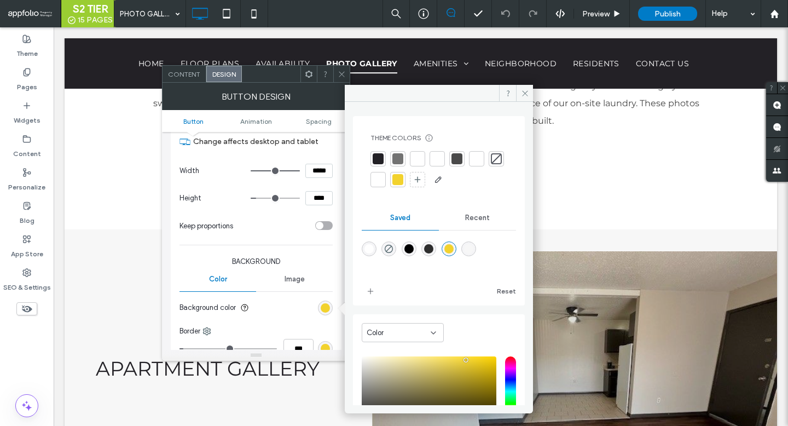
scroll to position [91, 0]
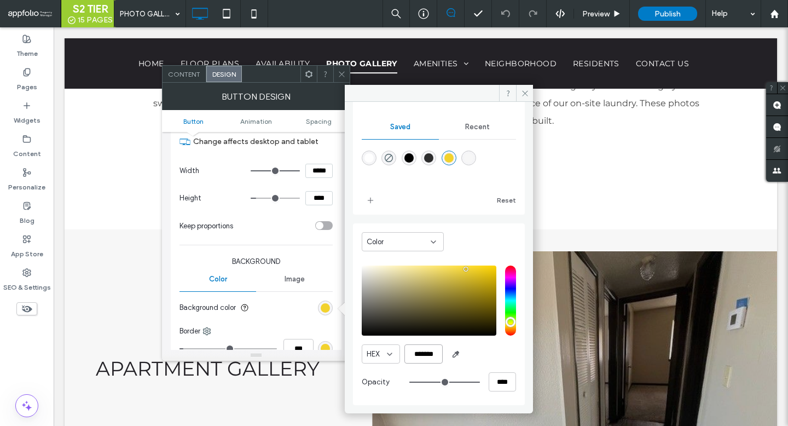
drag, startPoint x: 439, startPoint y: 354, endPoint x: 366, endPoint y: 342, distance: 73.9
click at [366, 342] on div "HEX ******* Opacity ****" at bounding box center [439, 330] width 154 height 140
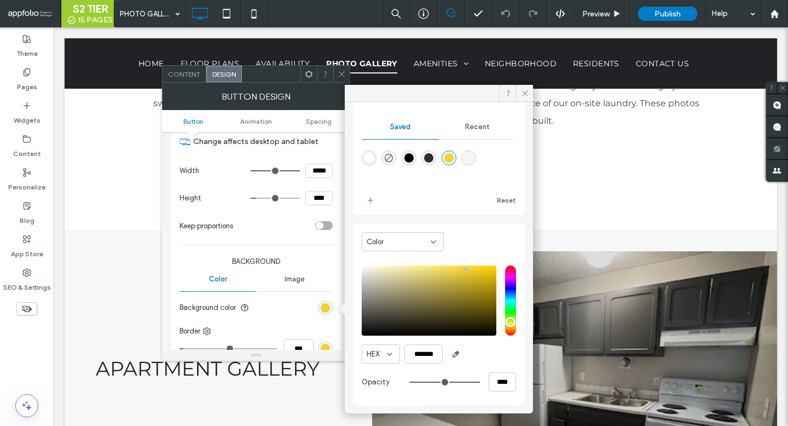
drag, startPoint x: 526, startPoint y: 92, endPoint x: 332, endPoint y: 78, distance: 194.8
click at [526, 92] on icon at bounding box center [525, 93] width 8 height 8
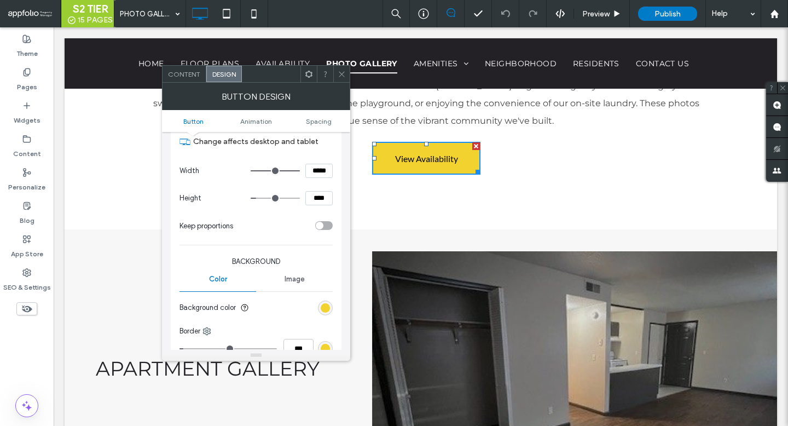
click at [340, 71] on icon at bounding box center [342, 74] width 8 height 8
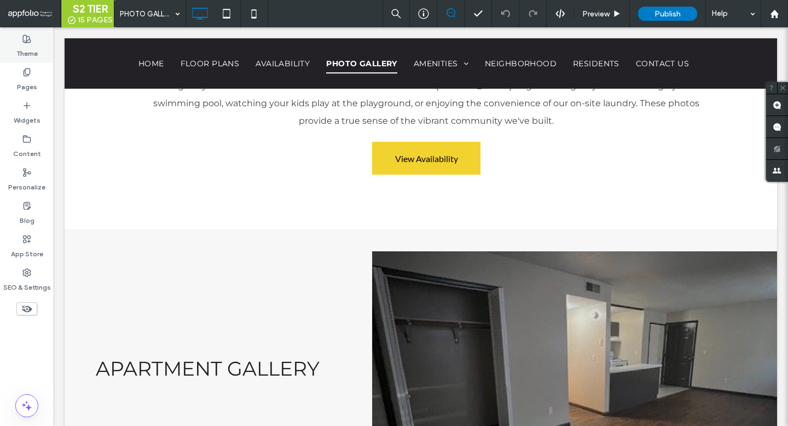
click at [19, 39] on div "Theme" at bounding box center [27, 46] width 54 height 33
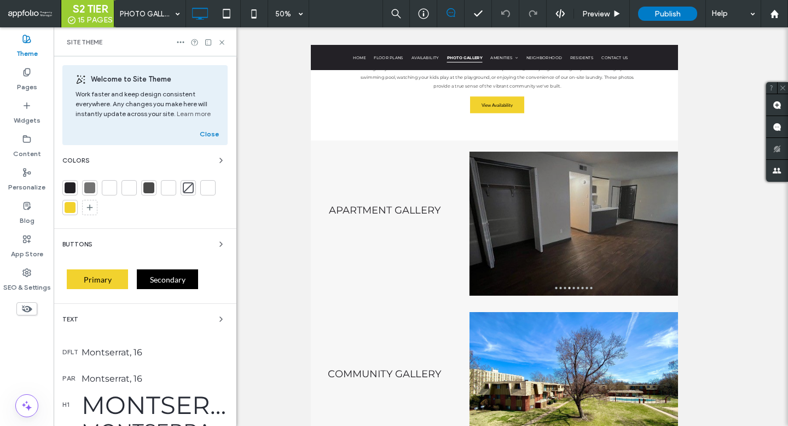
click at [75, 183] on div at bounding box center [69, 187] width 15 height 15
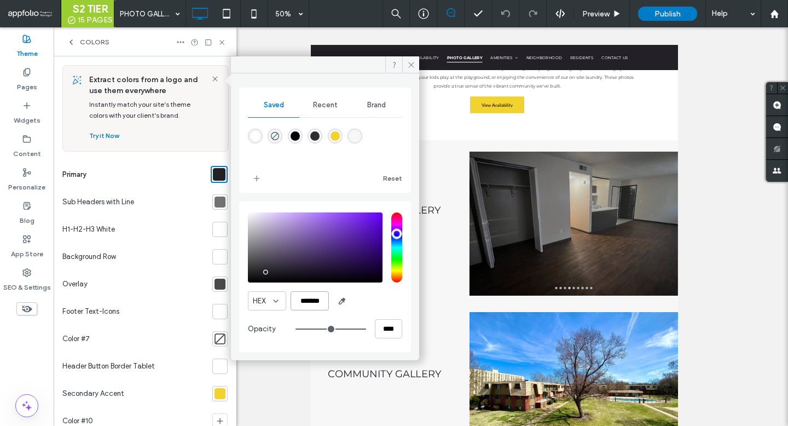
drag, startPoint x: 325, startPoint y: 300, endPoint x: 263, endPoint y: 296, distance: 61.4
click at [263, 296] on div "HEX *******" at bounding box center [325, 300] width 154 height 19
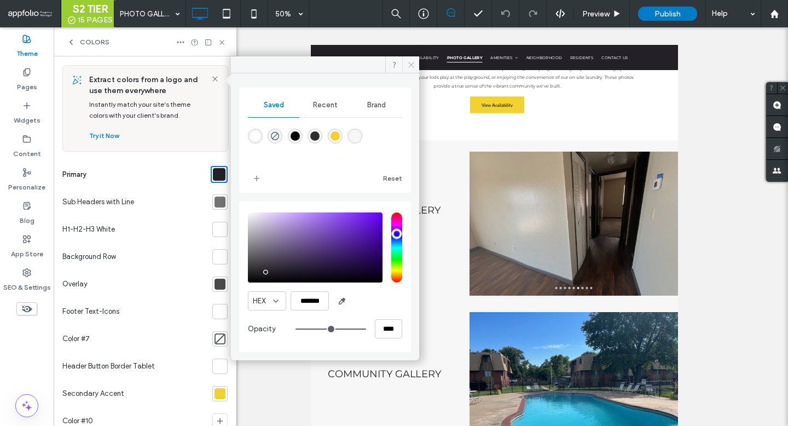
click at [412, 62] on icon at bounding box center [411, 65] width 8 height 8
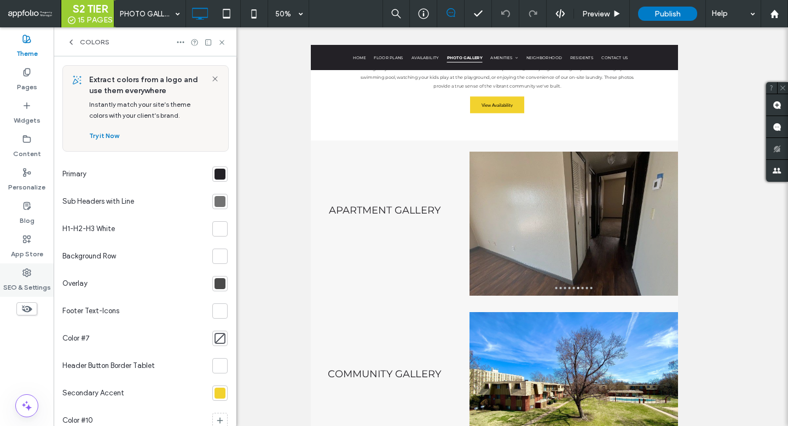
click at [24, 277] on label "SEO & Settings" at bounding box center [27, 284] width 48 height 15
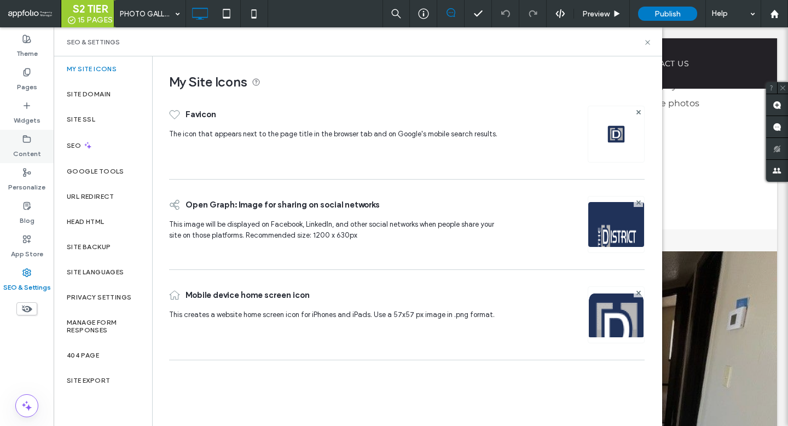
click at [17, 150] on label "Content" at bounding box center [27, 150] width 28 height 15
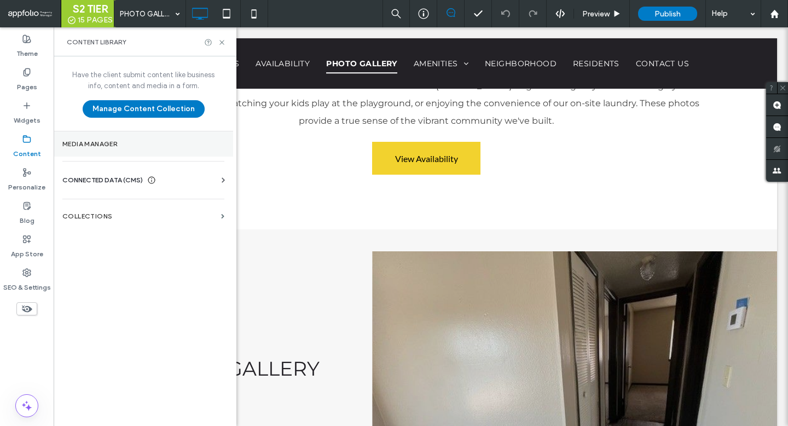
click at [106, 142] on label "Media Manager" at bounding box center [143, 144] width 162 height 8
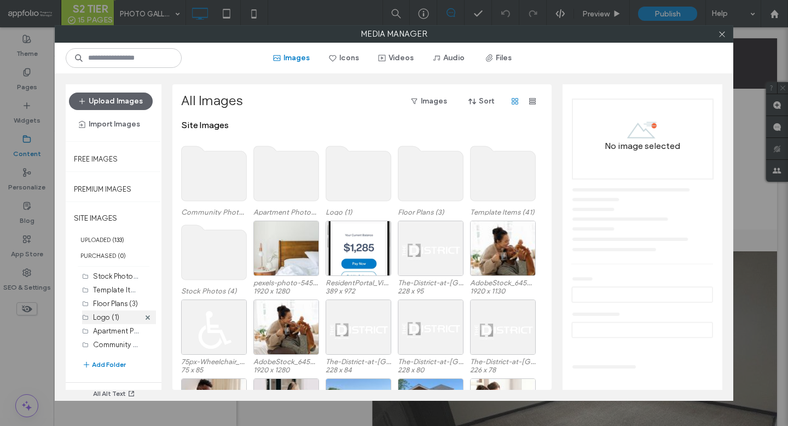
click at [112, 317] on label "Logo (1)" at bounding box center [106, 317] width 26 height 8
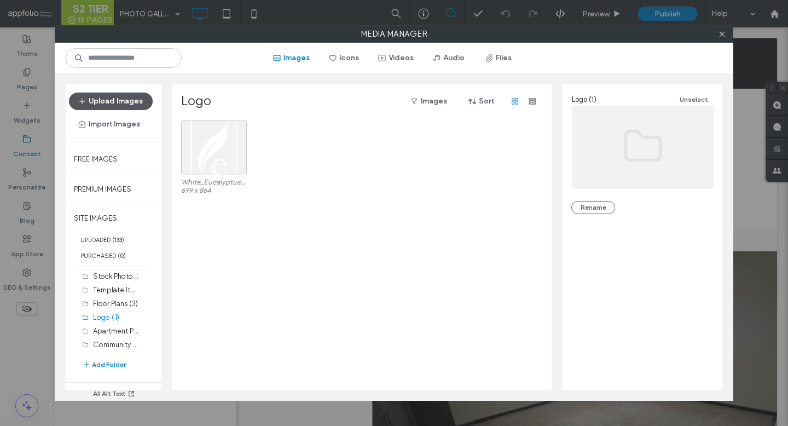
click at [123, 100] on button "Upload Images" at bounding box center [111, 101] width 84 height 18
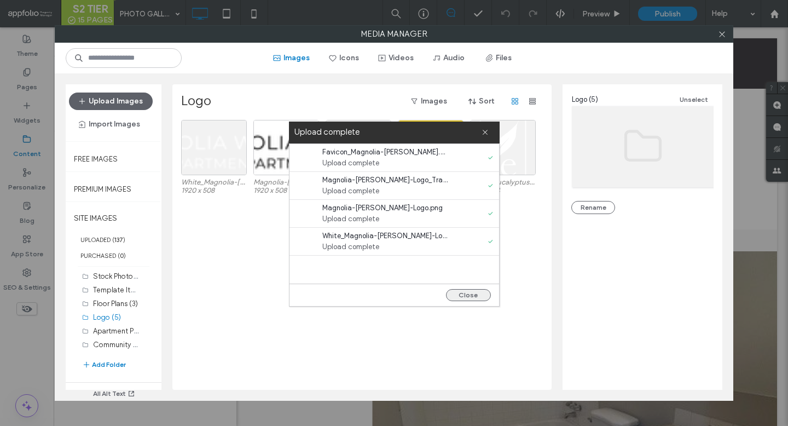
click at [456, 297] on button "Close" at bounding box center [468, 295] width 45 height 12
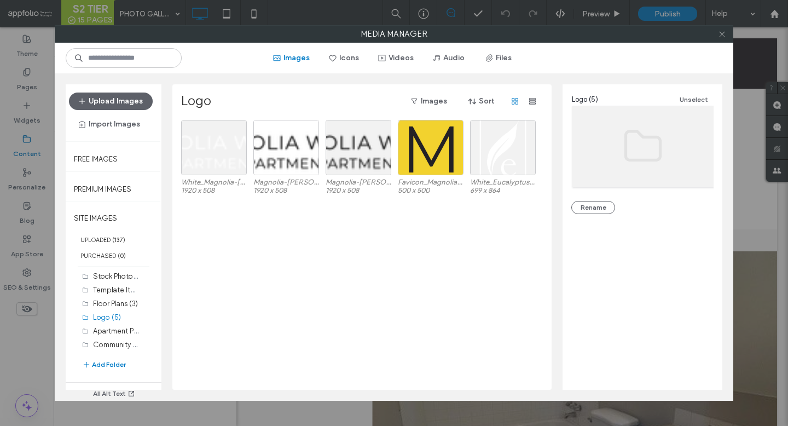
click at [722, 36] on icon at bounding box center [722, 34] width 8 height 8
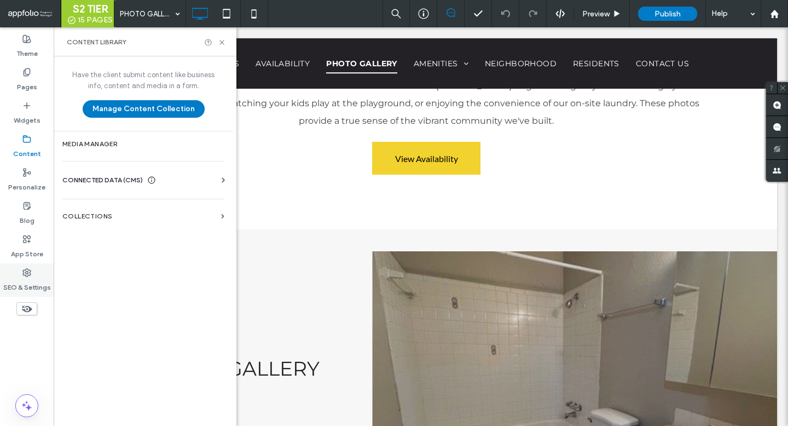
click at [28, 276] on icon at bounding box center [26, 272] width 9 height 9
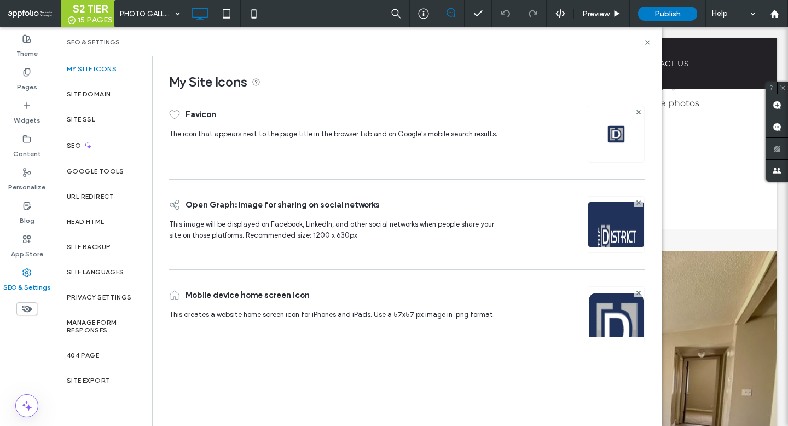
click at [613, 136] on img at bounding box center [616, 134] width 18 height 18
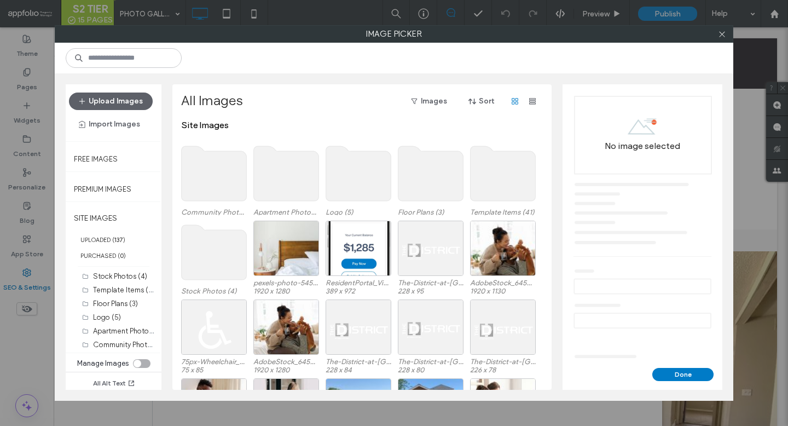
click at [352, 187] on use at bounding box center [358, 173] width 65 height 55
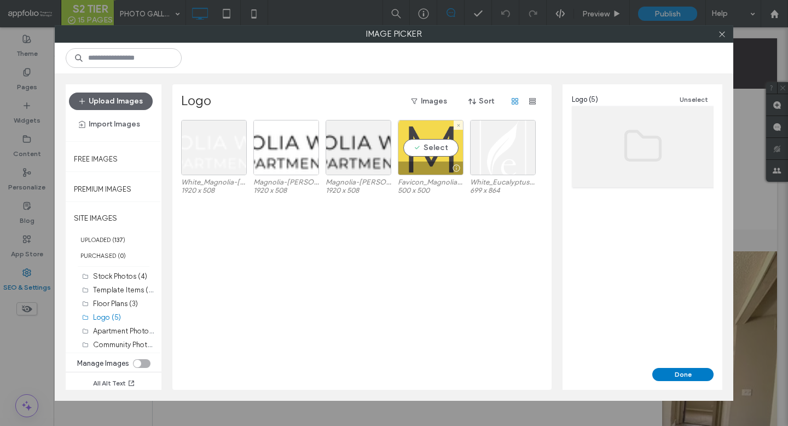
click at [408, 164] on div at bounding box center [430, 167] width 65 height 13
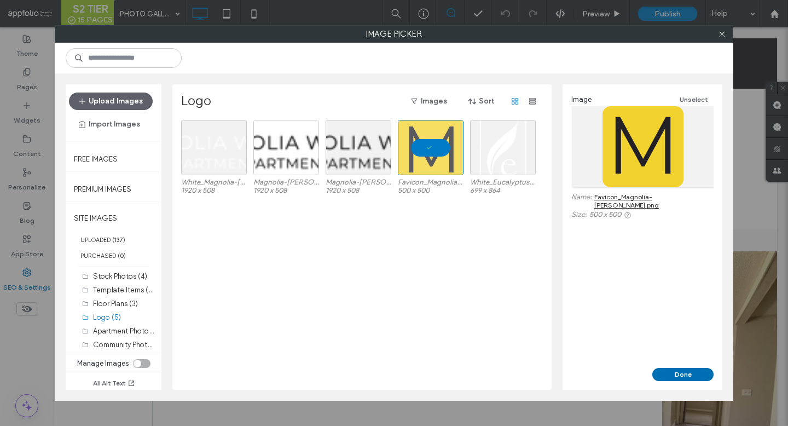
click at [667, 370] on button "Done" at bounding box center [682, 374] width 61 height 13
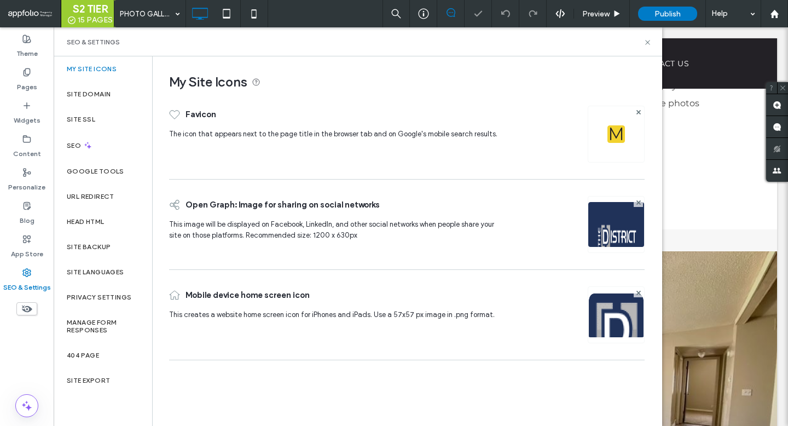
click at [625, 322] on img at bounding box center [616, 329] width 56 height 74
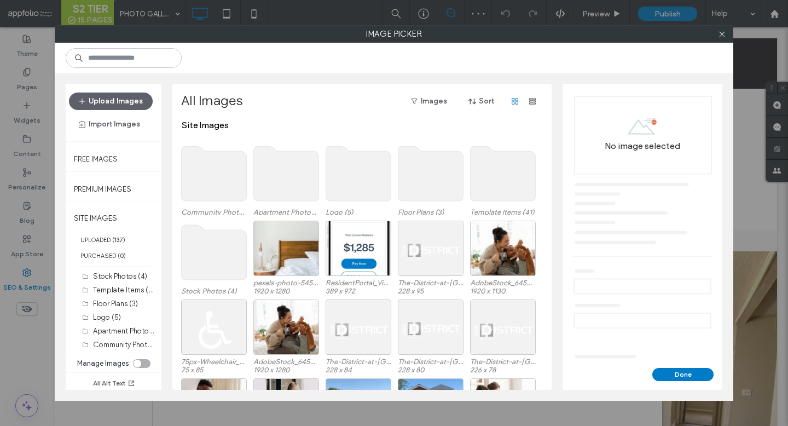
click at [345, 183] on use at bounding box center [358, 173] width 65 height 55
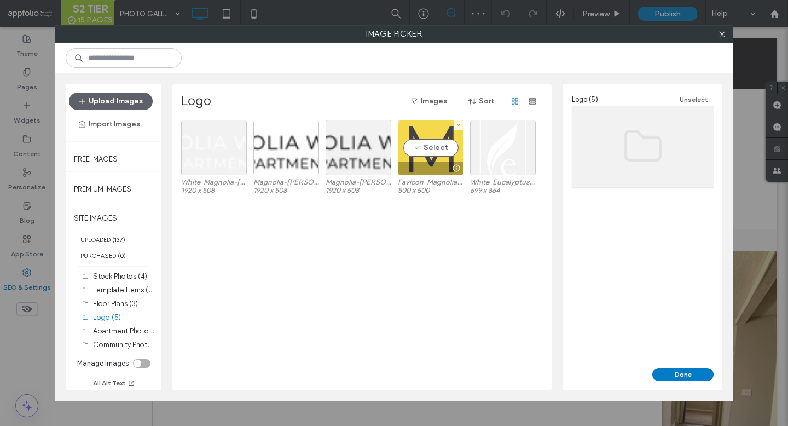
click at [431, 151] on div "Select" at bounding box center [431, 147] width 66 height 55
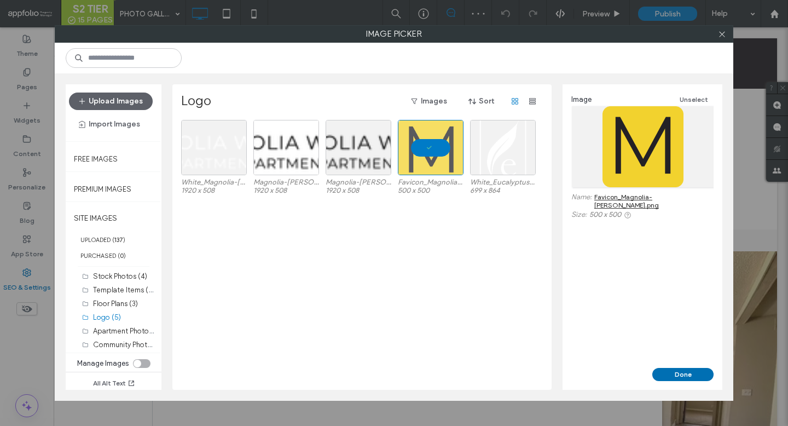
click at [665, 374] on button "Done" at bounding box center [682, 374] width 61 height 13
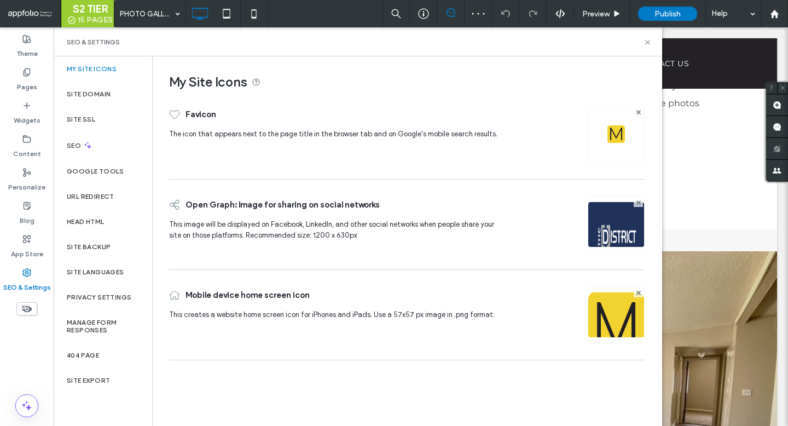
click at [612, 216] on img at bounding box center [616, 239] width 56 height 74
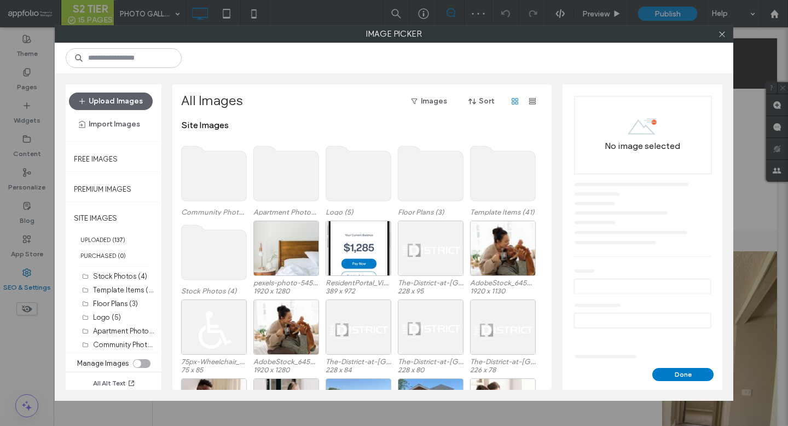
click at [335, 158] on use at bounding box center [358, 173] width 65 height 55
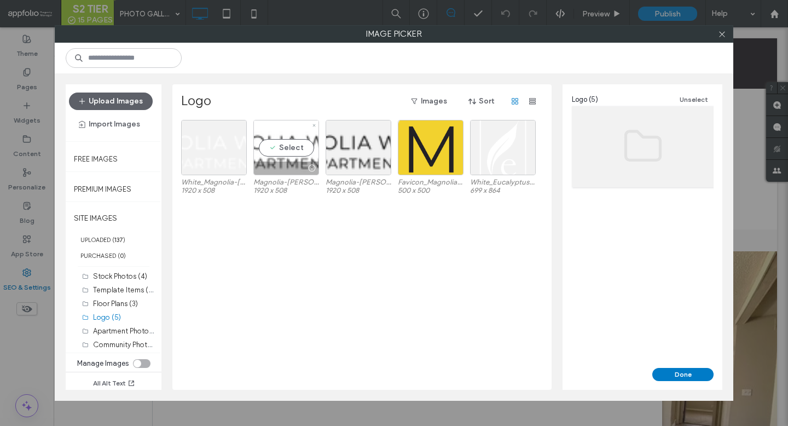
click at [292, 154] on div "Select" at bounding box center [286, 147] width 66 height 55
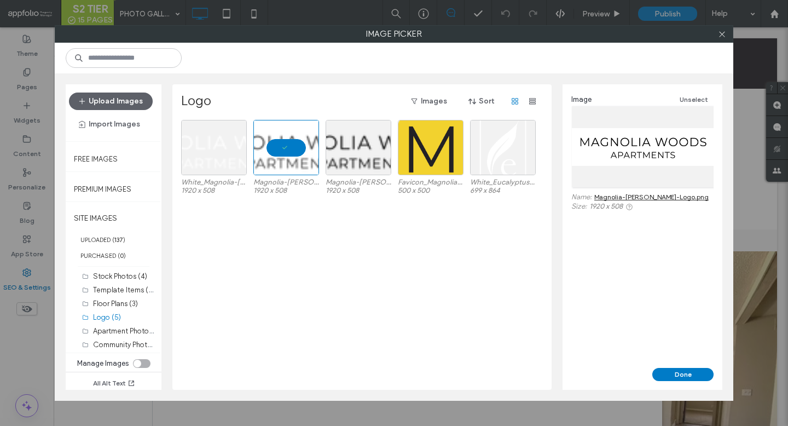
click at [679, 366] on div "Image Unselect Name: Magnolia-Woods-Logo.png Size: 1920 x 508" at bounding box center [643, 225] width 160 height 283
click at [680, 373] on button "Done" at bounding box center [682, 374] width 61 height 13
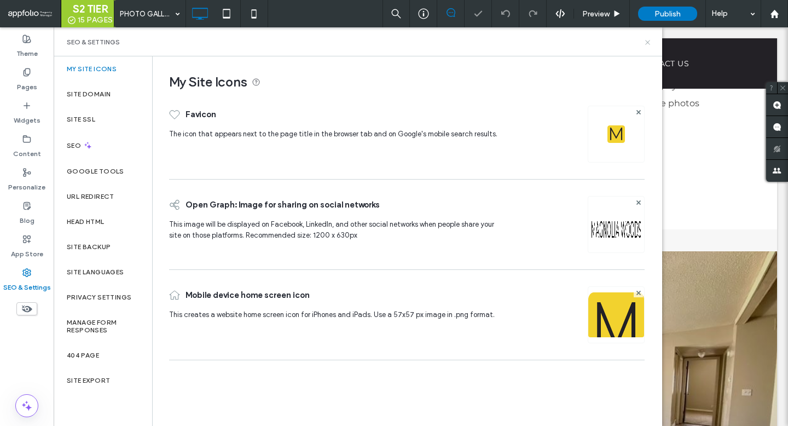
click at [648, 45] on icon at bounding box center [648, 42] width 8 height 8
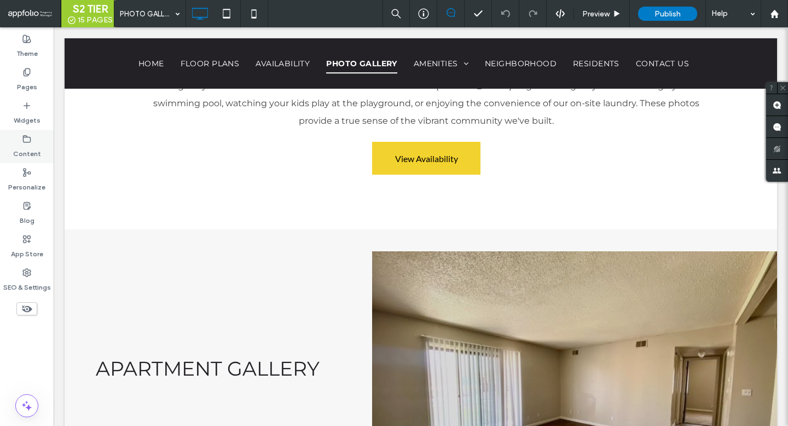
click at [22, 151] on label "Content" at bounding box center [27, 150] width 28 height 15
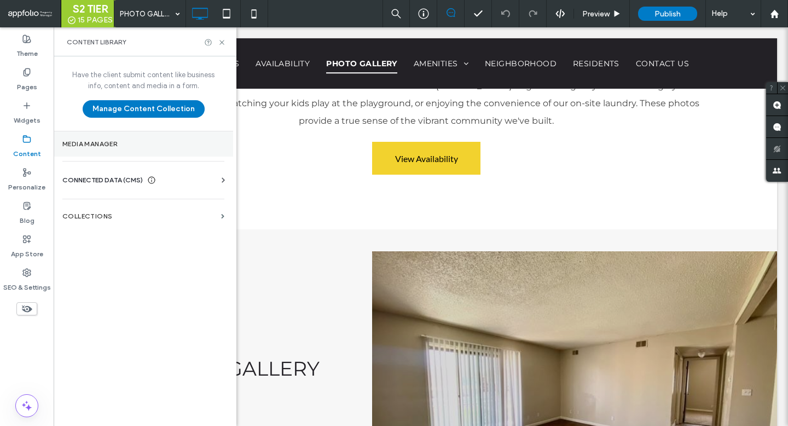
click at [175, 139] on section "Media Manager" at bounding box center [144, 143] width 180 height 25
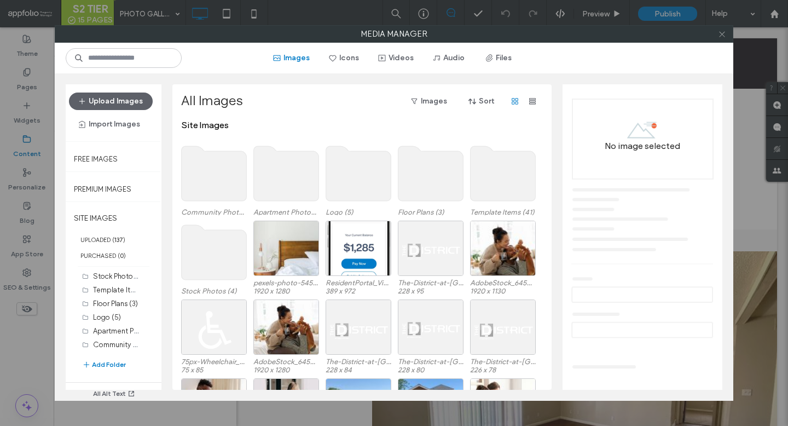
click at [719, 36] on icon at bounding box center [722, 34] width 8 height 8
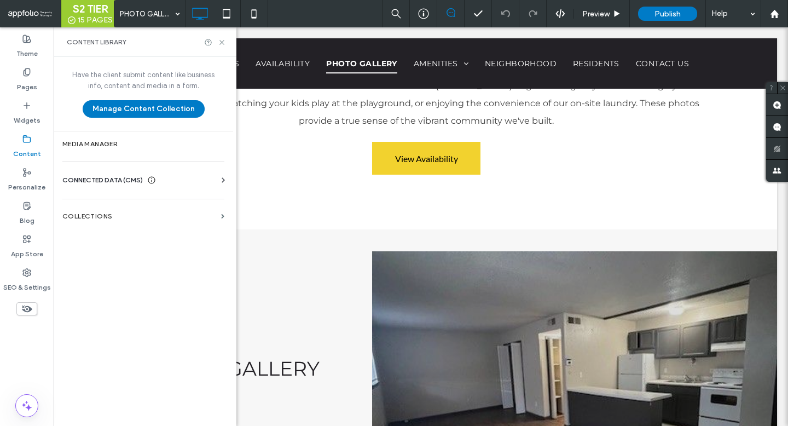
click at [92, 183] on span "CONNECTED DATA (CMS)" at bounding box center [102, 180] width 80 height 11
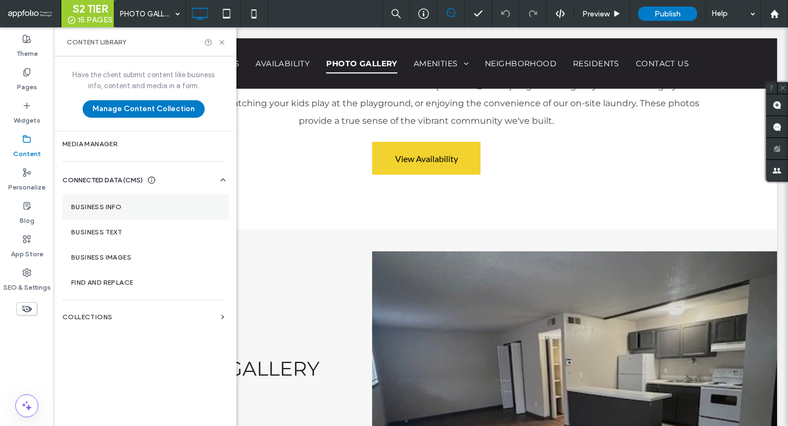
click at [114, 206] on label "Business Info" at bounding box center [145, 207] width 149 height 8
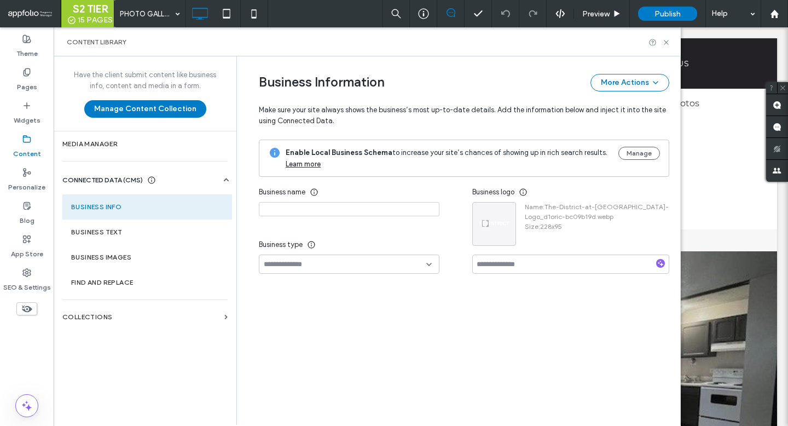
type input "**********"
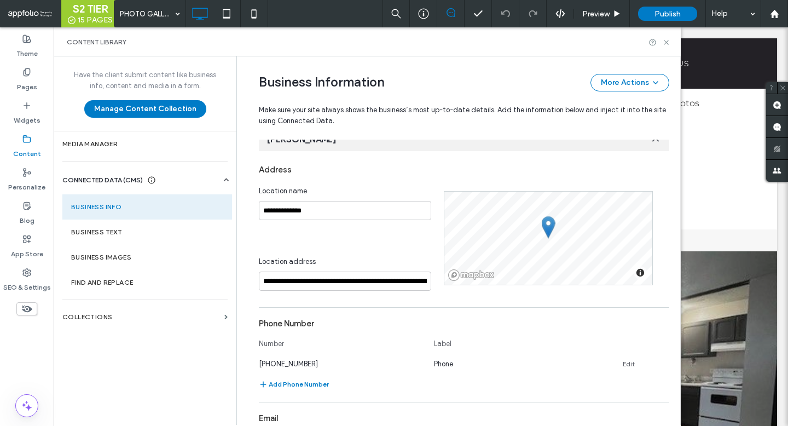
scroll to position [0, 0]
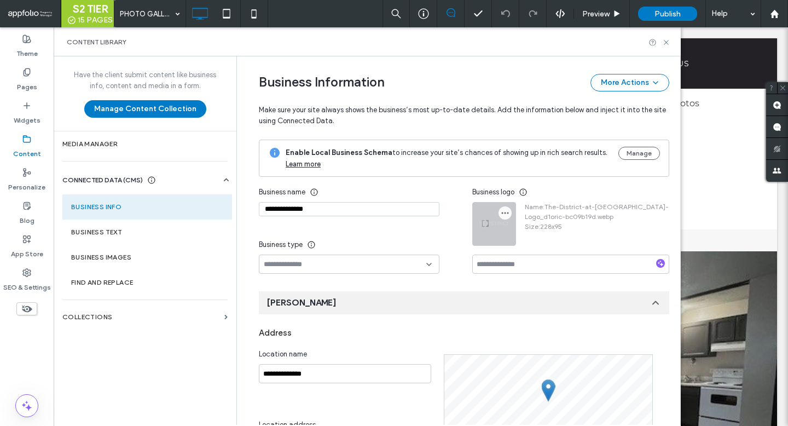
click at [501, 212] on icon "button" at bounding box center [505, 213] width 9 height 9
click at [525, 239] on span "Replace Image" at bounding box center [540, 239] width 49 height 11
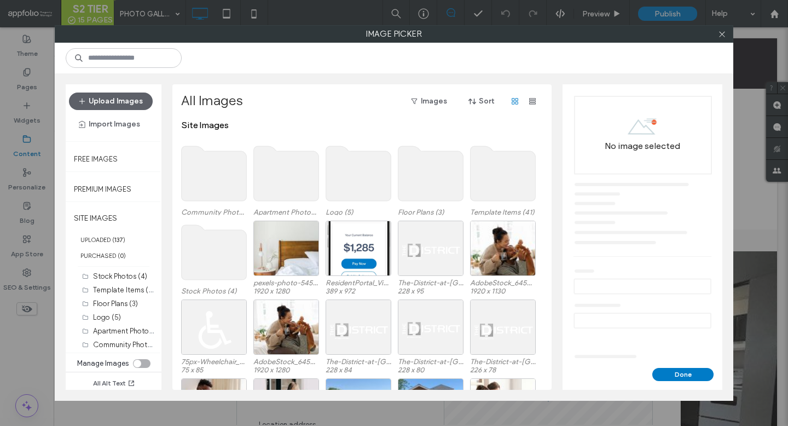
click at [356, 188] on use at bounding box center [358, 173] width 65 height 55
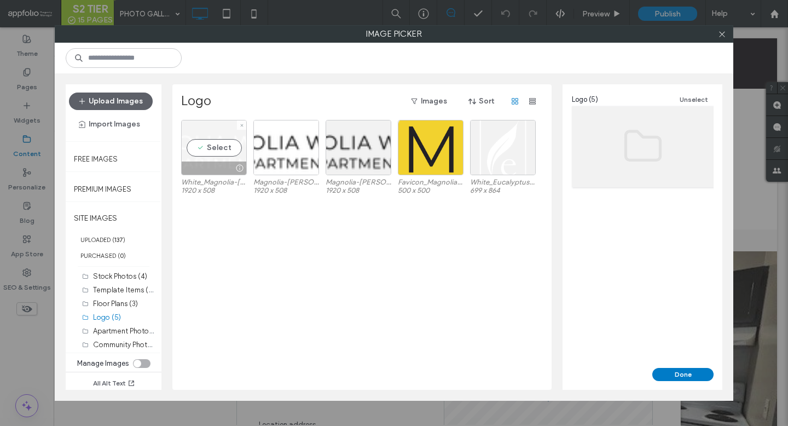
click at [226, 160] on div "Select" at bounding box center [214, 147] width 66 height 55
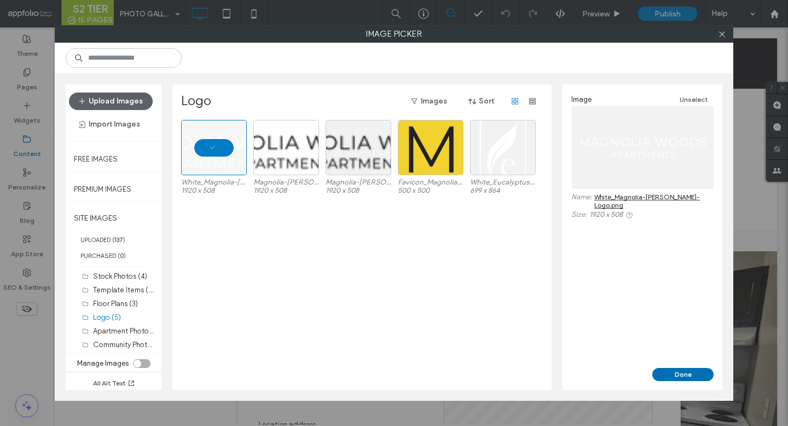
click at [673, 371] on button "Done" at bounding box center [682, 374] width 61 height 13
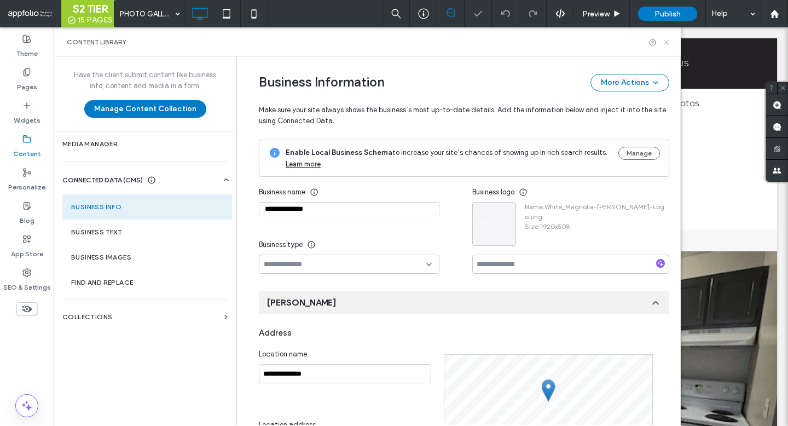
click at [664, 40] on icon at bounding box center [666, 42] width 8 height 8
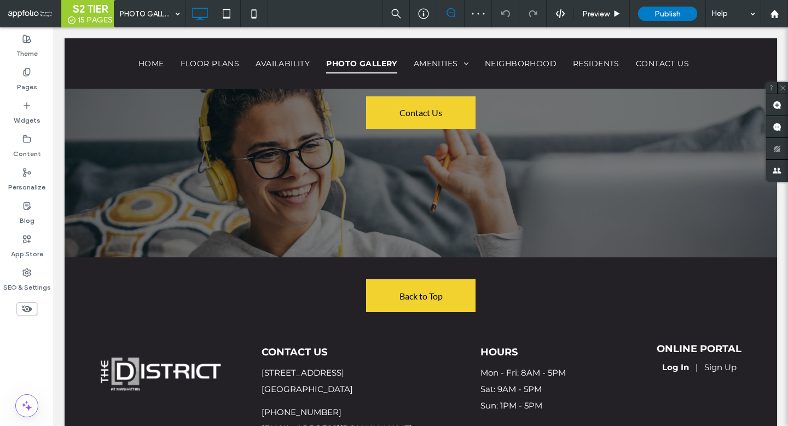
scroll to position [2032, 0]
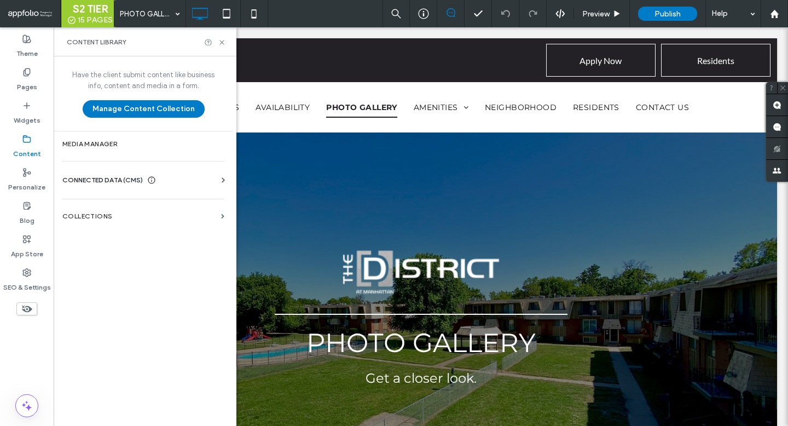
click at [85, 176] on span "CONNECTED DATA (CMS)" at bounding box center [102, 180] width 80 height 11
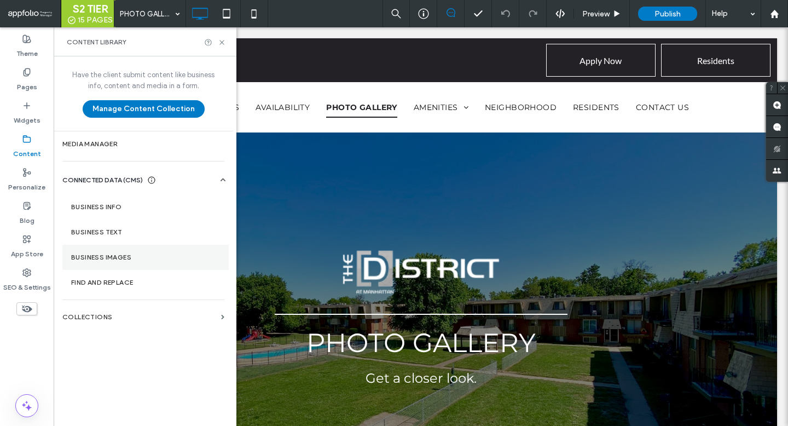
click at [118, 257] on label "Business Images" at bounding box center [145, 257] width 149 height 8
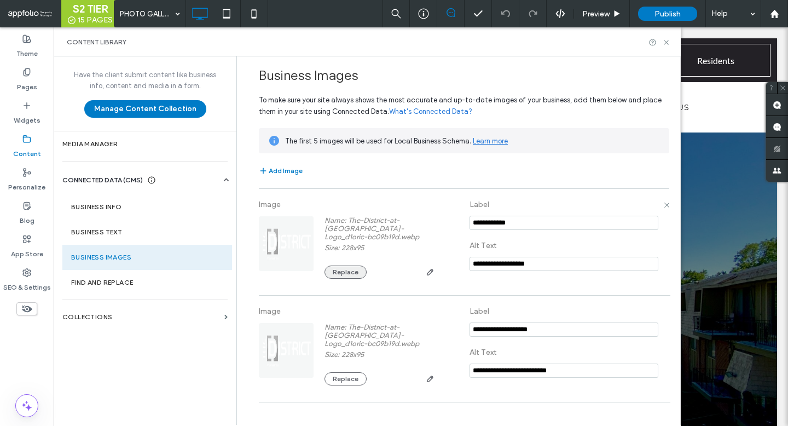
click at [340, 271] on button "Replace" at bounding box center [346, 271] width 42 height 13
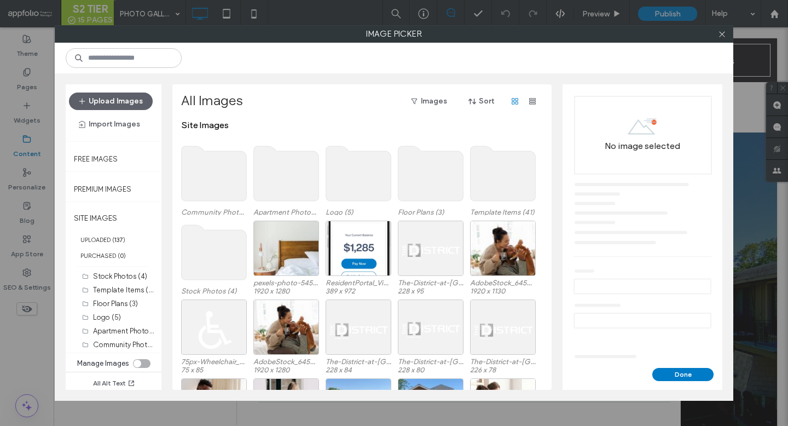
click at [356, 170] on use at bounding box center [358, 173] width 65 height 55
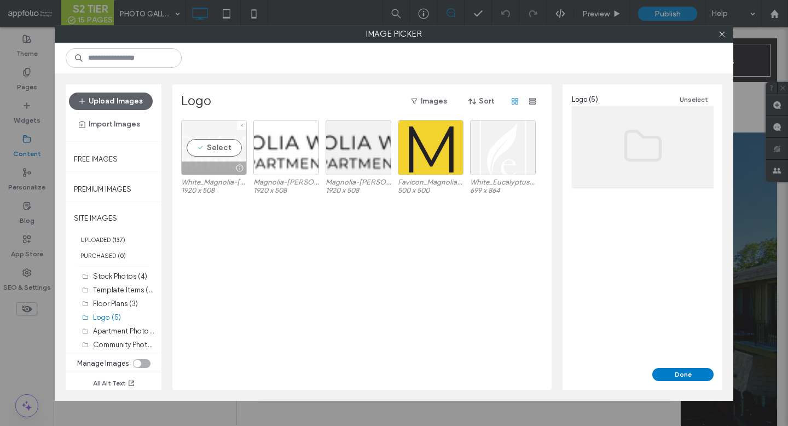
click at [216, 140] on div "Select" at bounding box center [214, 147] width 66 height 55
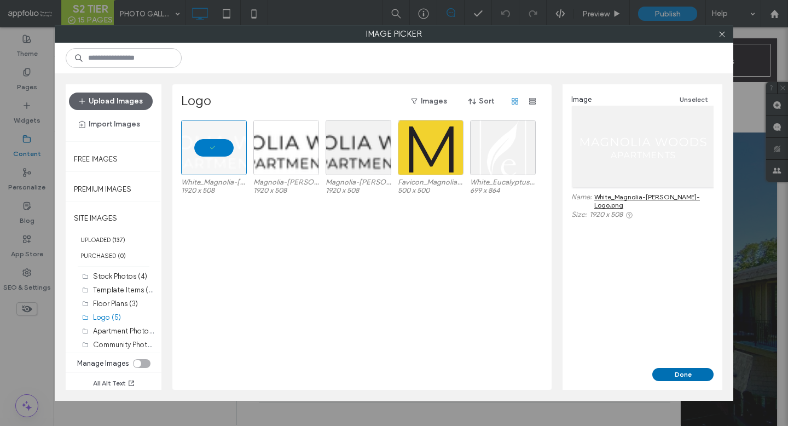
click at [671, 372] on button "Done" at bounding box center [682, 374] width 61 height 13
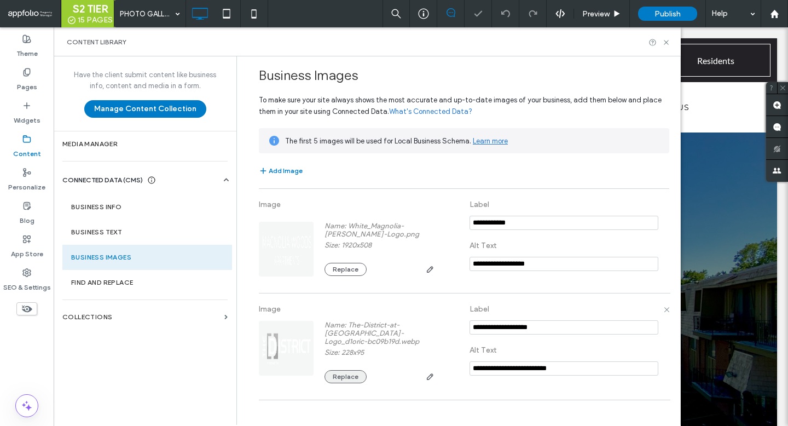
click at [350, 377] on button "Replace" at bounding box center [346, 376] width 42 height 13
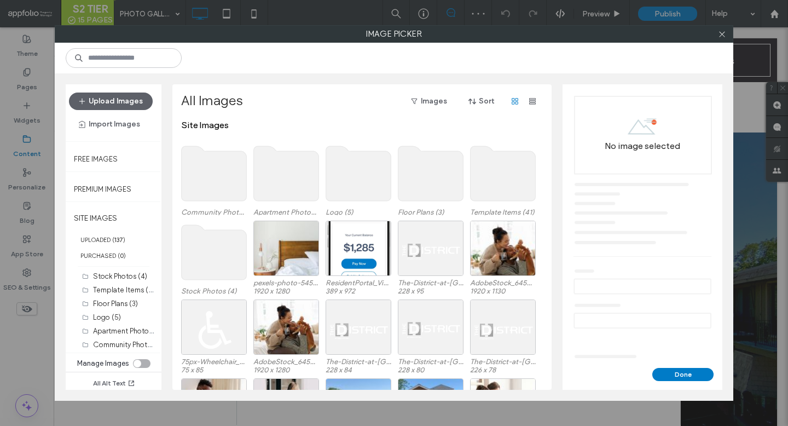
click at [348, 175] on use at bounding box center [358, 173] width 65 height 55
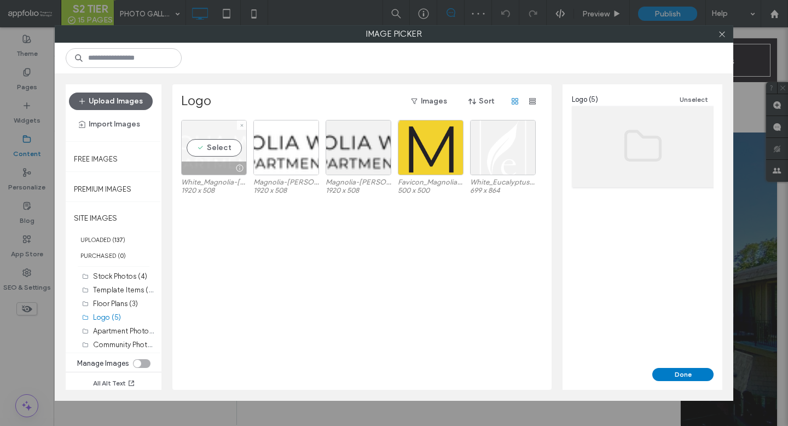
click at [222, 151] on div "Select" at bounding box center [214, 147] width 66 height 55
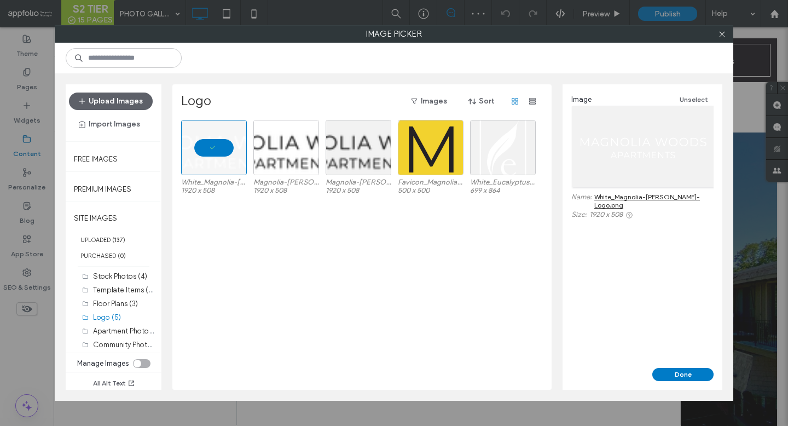
click at [681, 366] on div "Image Unselect Name: White_Magnolia-Woods-Logo.png Size: 1920 x 508" at bounding box center [643, 225] width 160 height 283
click at [682, 373] on button "Done" at bounding box center [682, 374] width 61 height 13
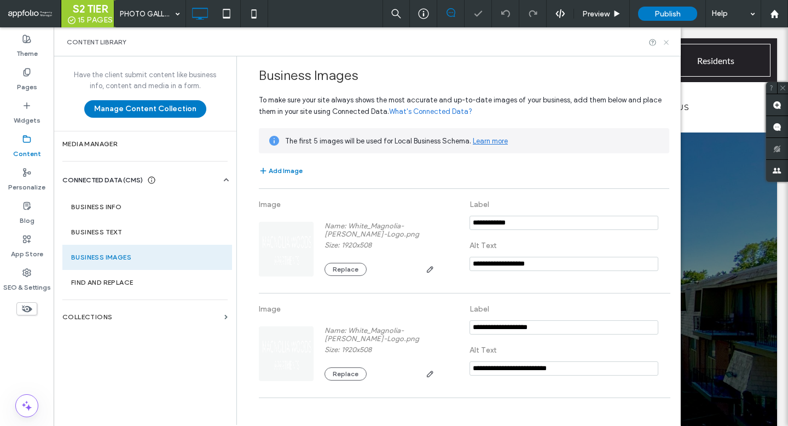
click at [666, 42] on use at bounding box center [666, 42] width 4 height 4
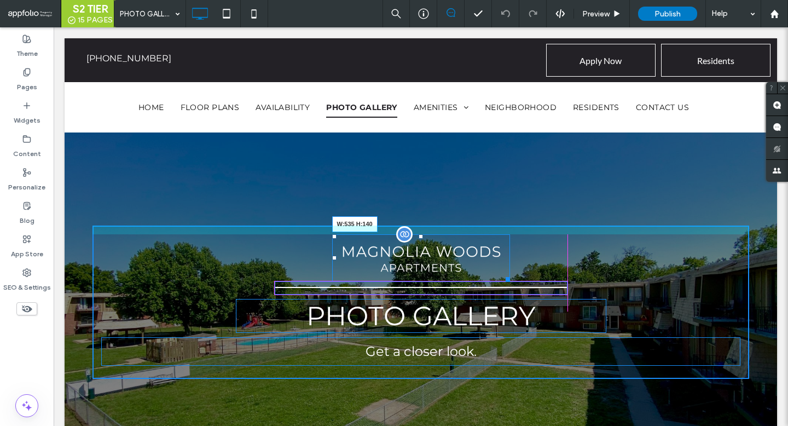
drag, startPoint x: 507, startPoint y: 277, endPoint x: 564, endPoint y: 294, distance: 59.4
click at [510, 281] on div "W:535 H:140" at bounding box center [421, 257] width 178 height 47
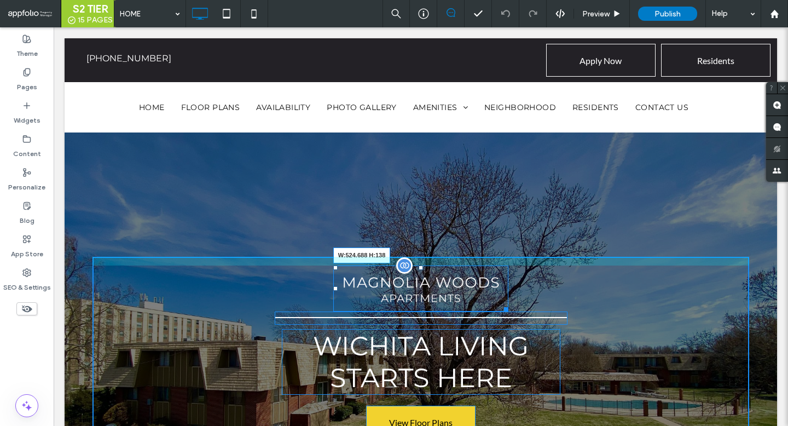
drag, startPoint x: 505, startPoint y: 306, endPoint x: 562, endPoint y: 321, distance: 58.7
click at [509, 312] on div "W:524.688 H:138" at bounding box center [421, 288] width 176 height 47
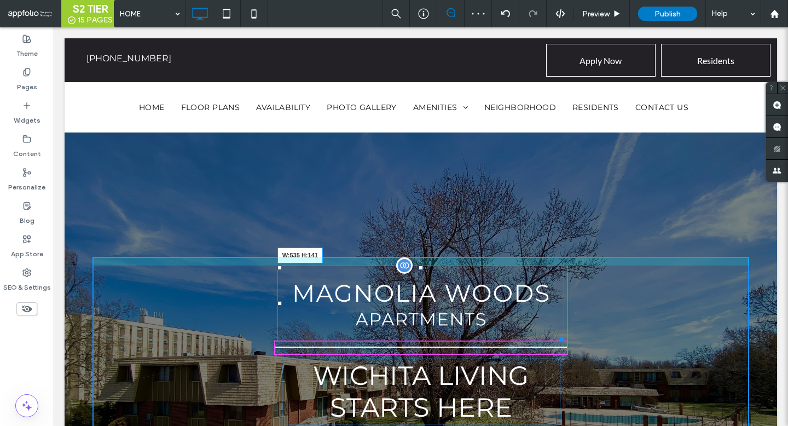
click at [563, 340] on div at bounding box center [560, 337] width 8 height 8
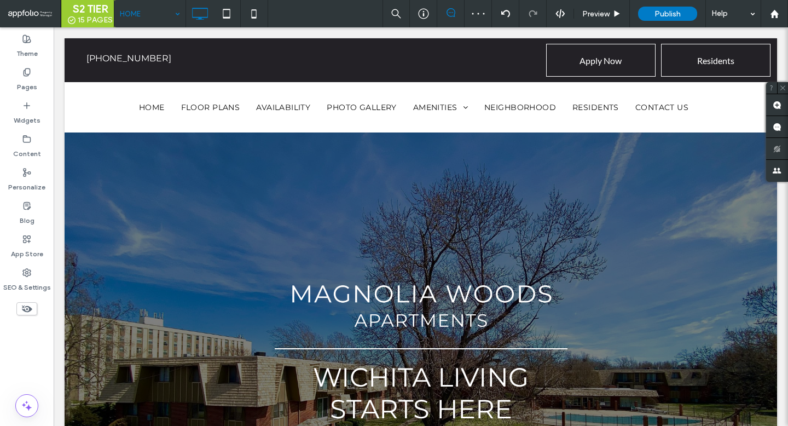
click at [163, 15] on input at bounding box center [147, 13] width 55 height 27
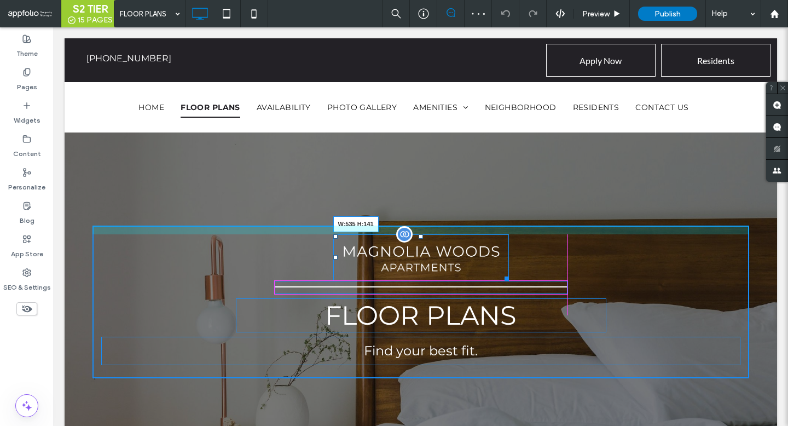
drag, startPoint x: 502, startPoint y: 276, endPoint x: 562, endPoint y: 298, distance: 62.8
click at [509, 281] on div "W:535 H:141" at bounding box center [421, 257] width 176 height 47
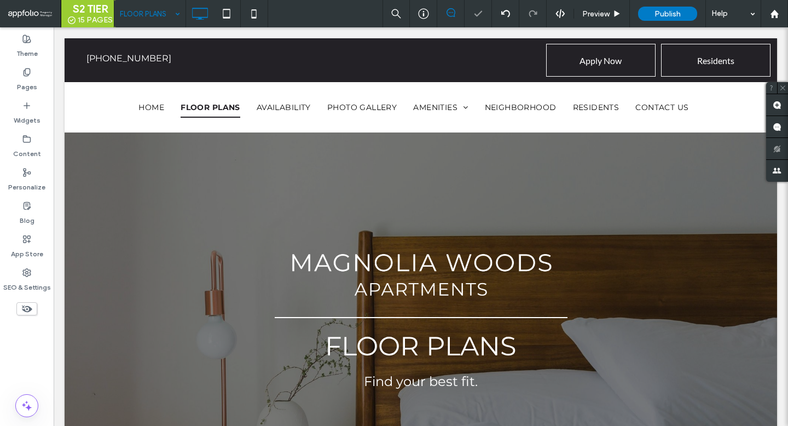
click at [170, 15] on div "FLOOR PLANS" at bounding box center [149, 13] width 71 height 27
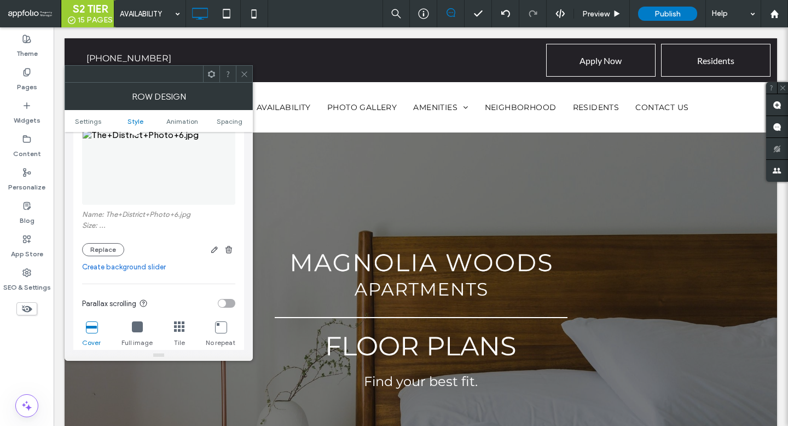
scroll to position [213, 0]
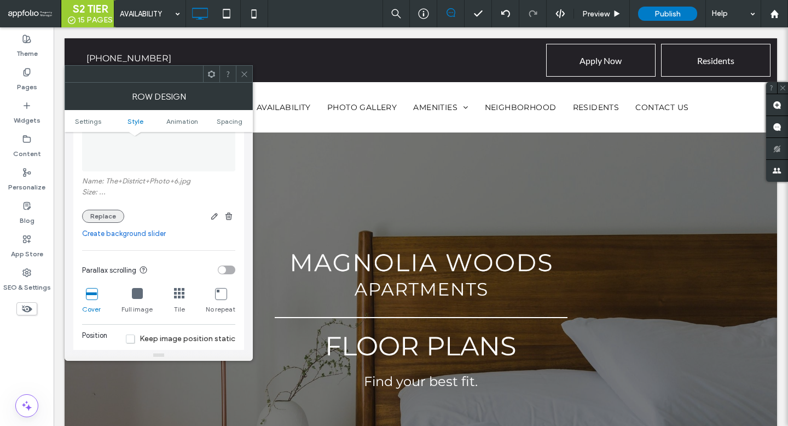
click at [108, 219] on button "Replace" at bounding box center [103, 216] width 42 height 13
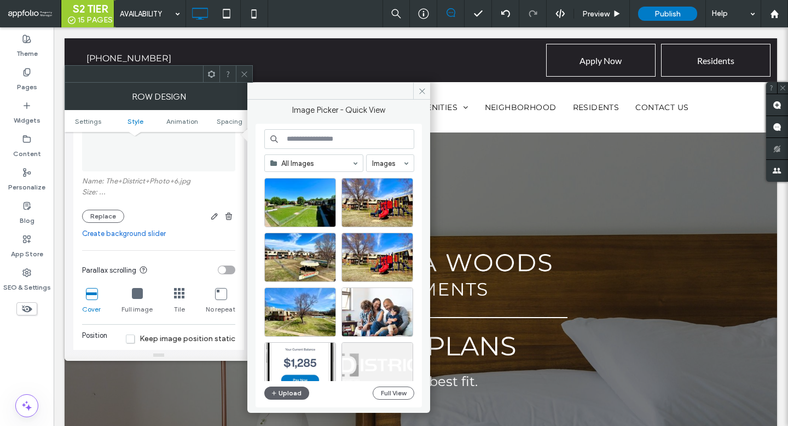
scroll to position [1473, 0]
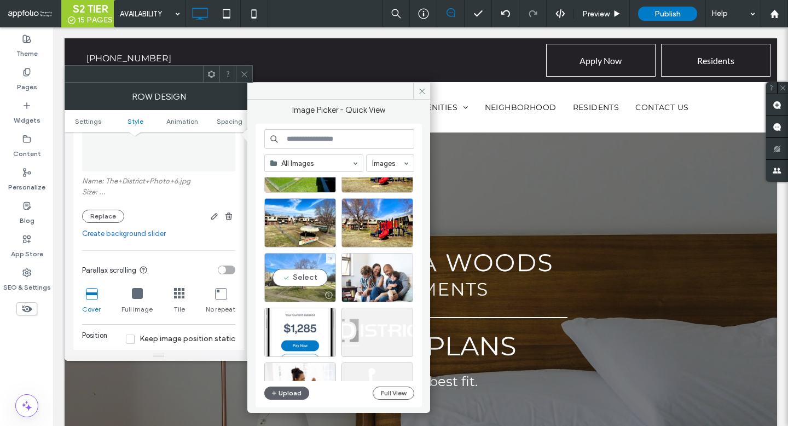
click at [302, 271] on div "Select" at bounding box center [300, 277] width 72 height 49
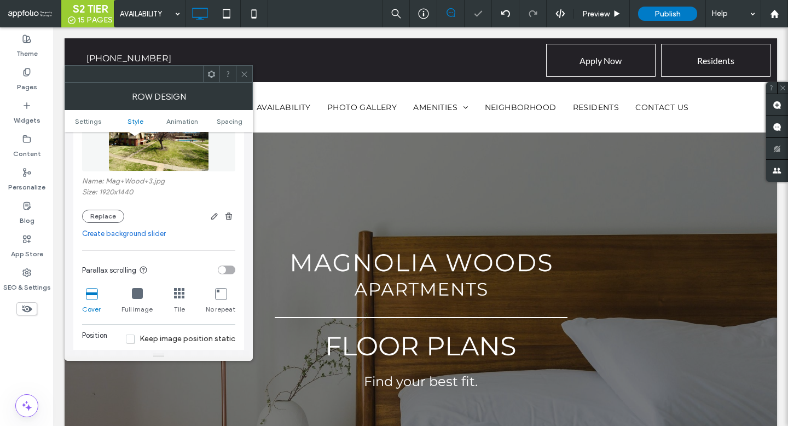
click at [243, 76] on icon at bounding box center [244, 74] width 8 height 8
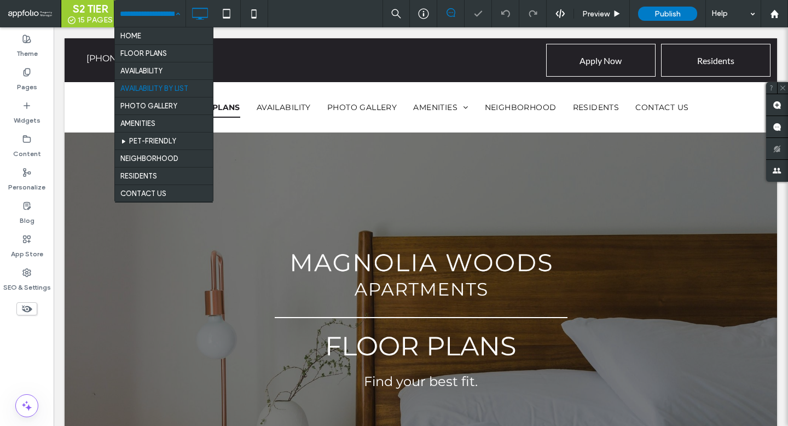
click at [154, 16] on input at bounding box center [147, 13] width 55 height 27
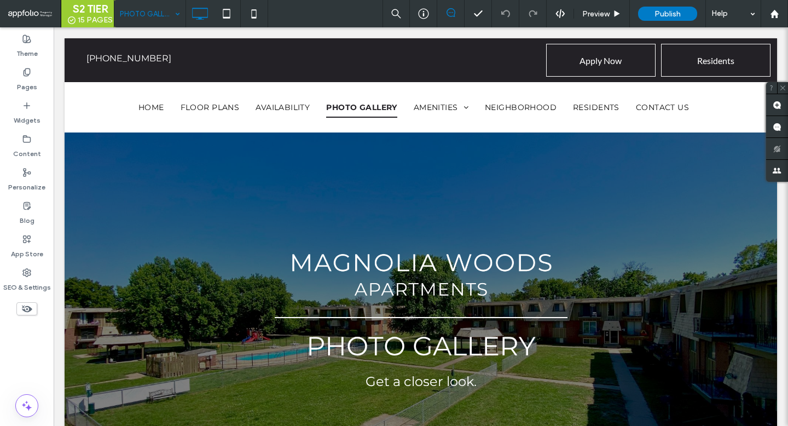
click at [152, 18] on input at bounding box center [147, 13] width 55 height 27
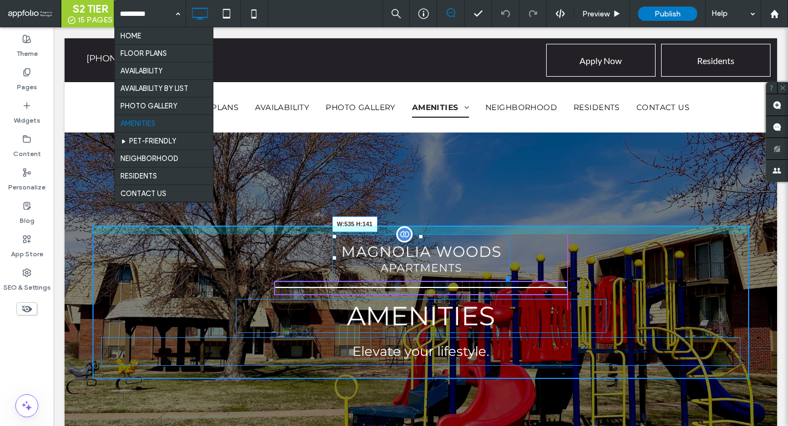
drag, startPoint x: 505, startPoint y: 276, endPoint x: 563, endPoint y: 291, distance: 60.0
click at [510, 281] on div "W:535 H:141" at bounding box center [421, 257] width 178 height 47
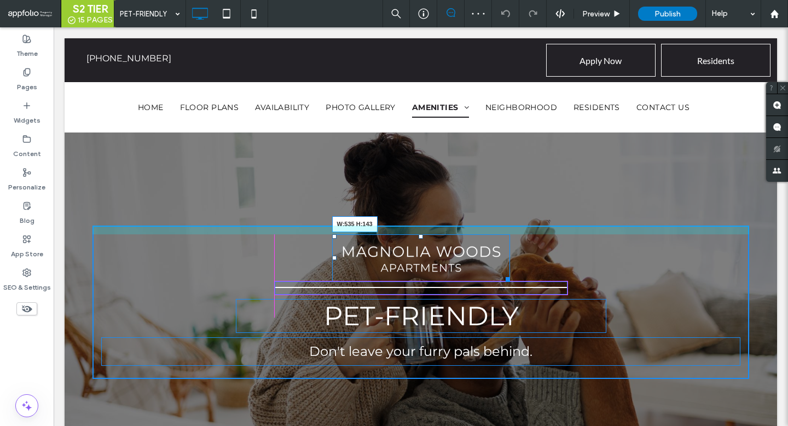
drag, startPoint x: 508, startPoint y: 279, endPoint x: 568, endPoint y: 302, distance: 63.9
click at [568, 302] on div "W:535 H:143 Pet-Friendly Don't leave your furry pals behind. Click To Paste" at bounding box center [420, 301] width 657 height 153
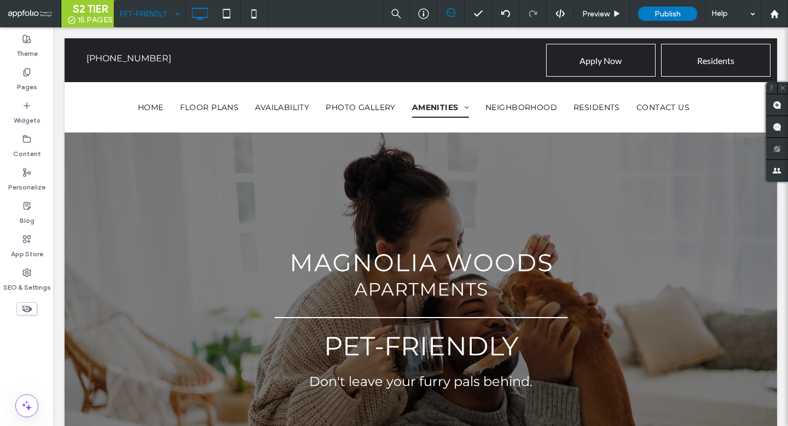
click at [175, 18] on div "PET-FRIENDLY" at bounding box center [149, 13] width 71 height 27
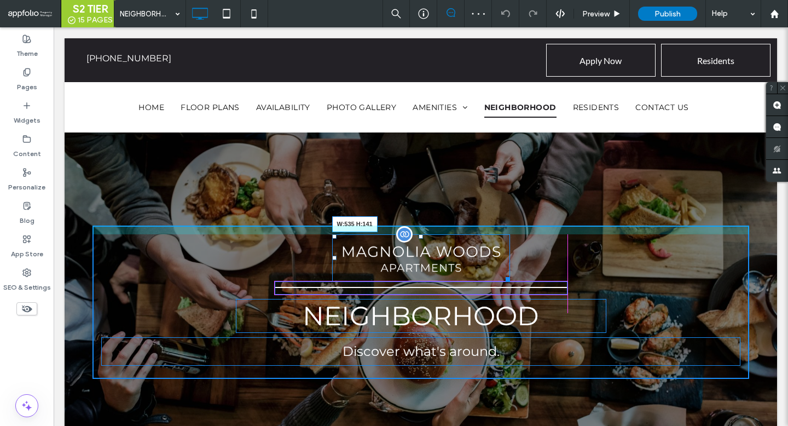
drag, startPoint x: 506, startPoint y: 277, endPoint x: 564, endPoint y: 296, distance: 60.4
click at [510, 281] on div "W:535 H:141" at bounding box center [421, 257] width 178 height 47
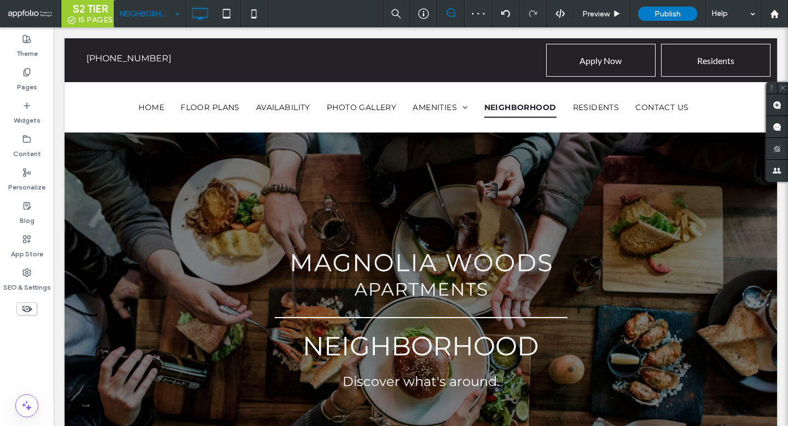
click at [166, 10] on input at bounding box center [147, 13] width 55 height 27
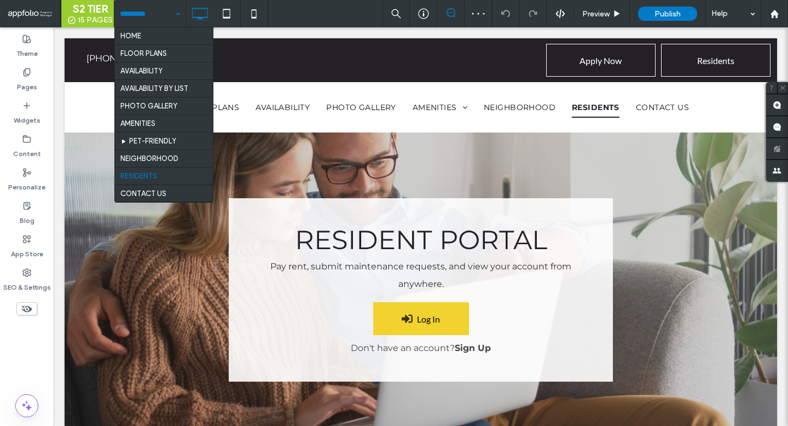
click at [146, 20] on input at bounding box center [147, 13] width 55 height 27
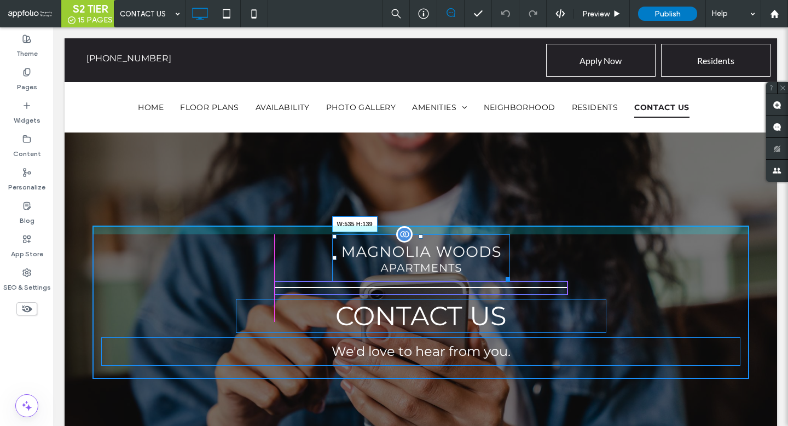
click at [510, 281] on div at bounding box center [506, 277] width 8 height 8
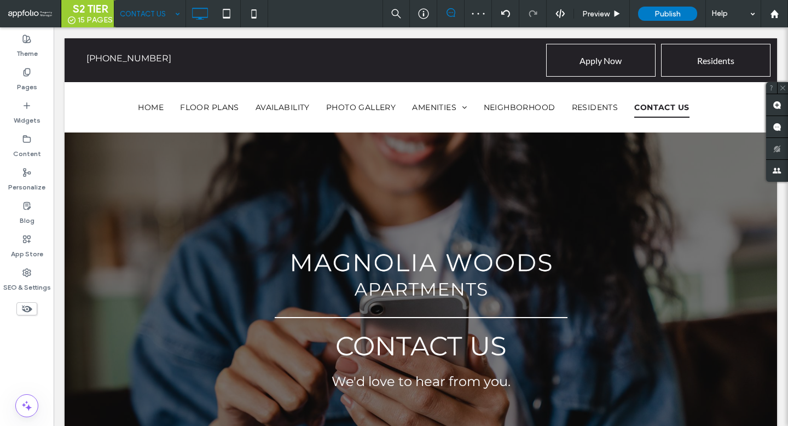
click at [142, 22] on input at bounding box center [147, 13] width 55 height 27
